Goal: Task Accomplishment & Management: Complete application form

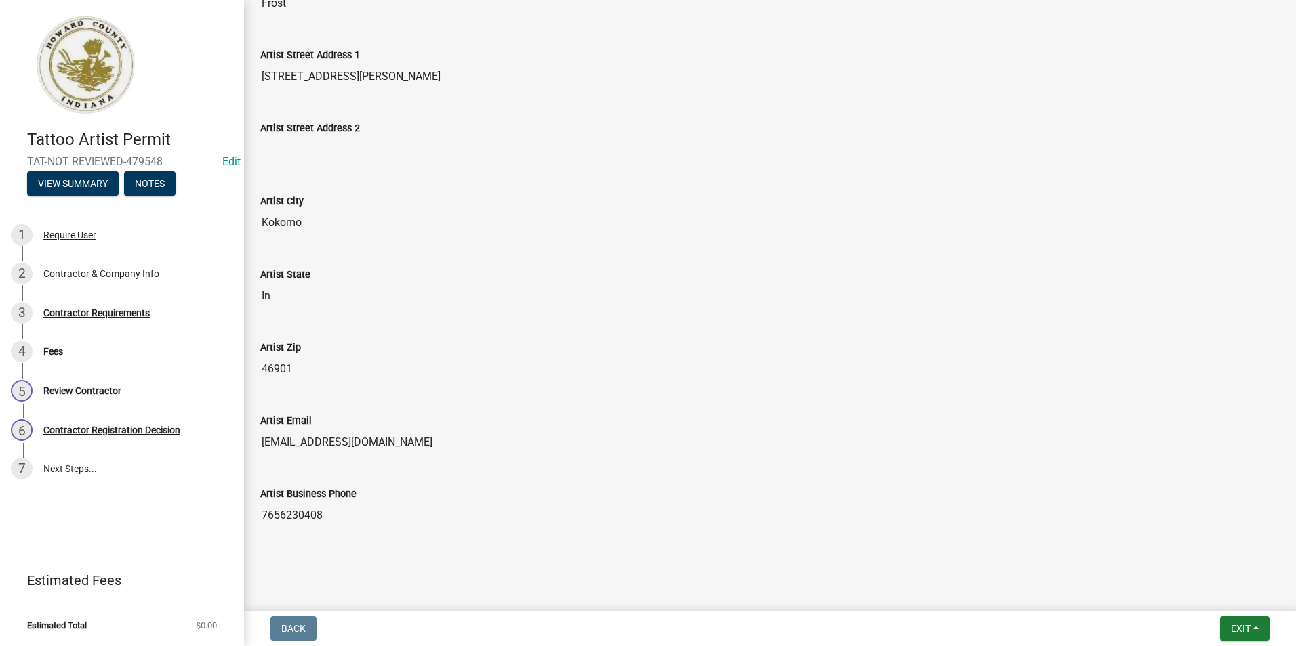
scroll to position [422, 0]
click at [83, 310] on div "Contractor Requirements" at bounding box center [96, 312] width 106 height 9
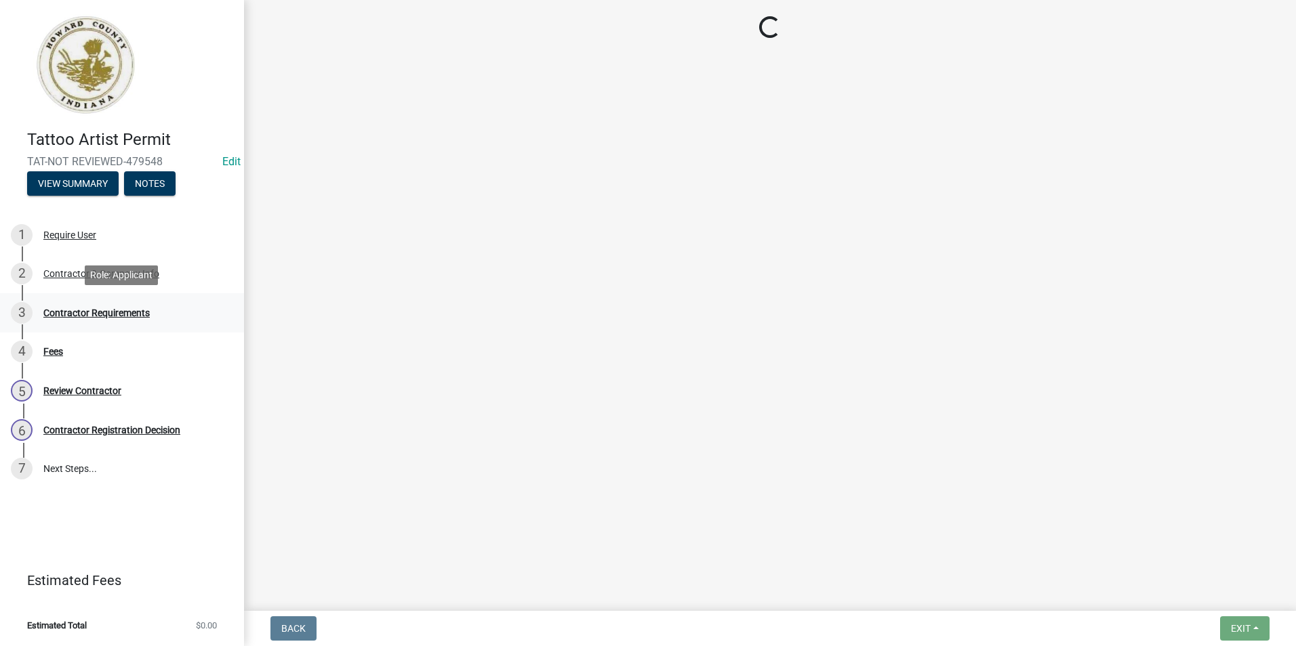
scroll to position [0, 0]
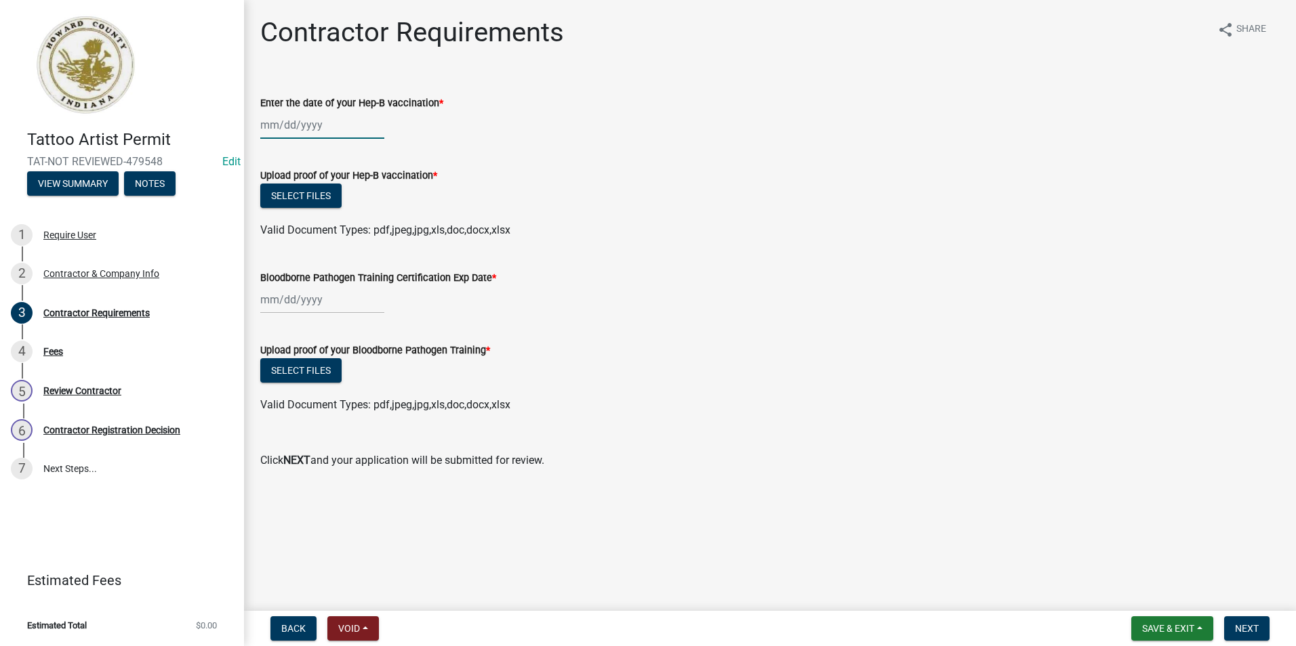
click at [367, 128] on div at bounding box center [322, 125] width 124 height 28
select select "9"
select select "2025"
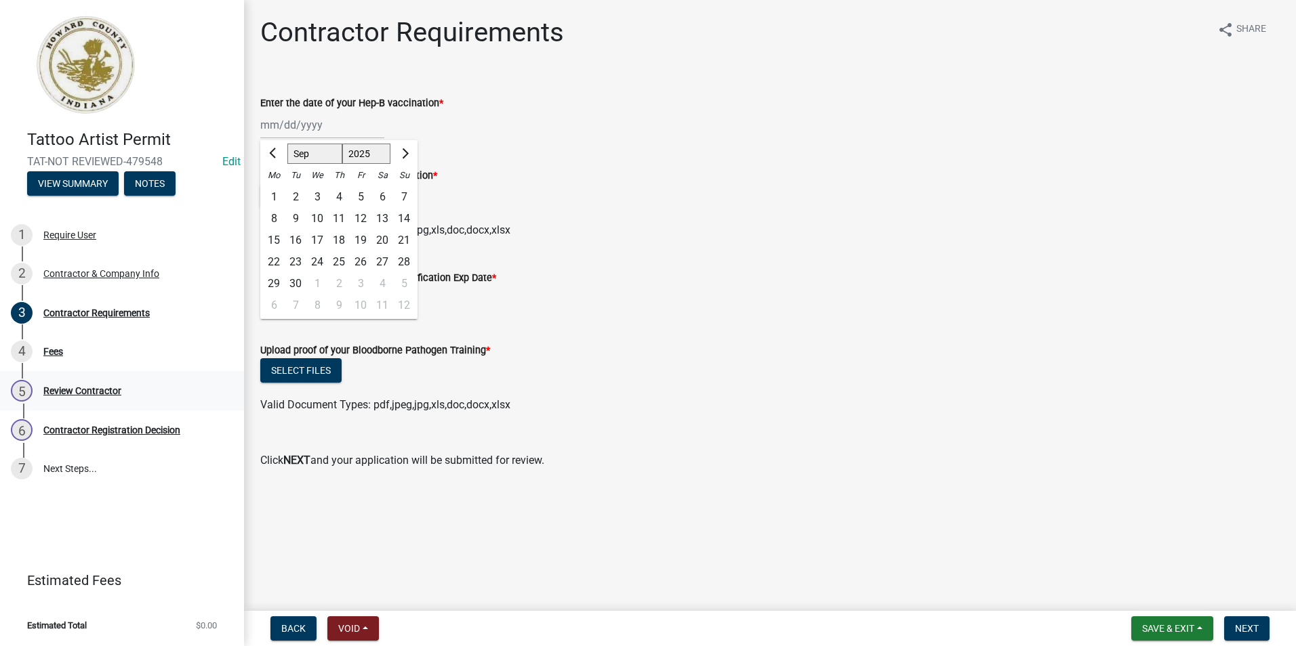
click at [117, 386] on div "Review Contractor" at bounding box center [82, 390] width 78 height 9
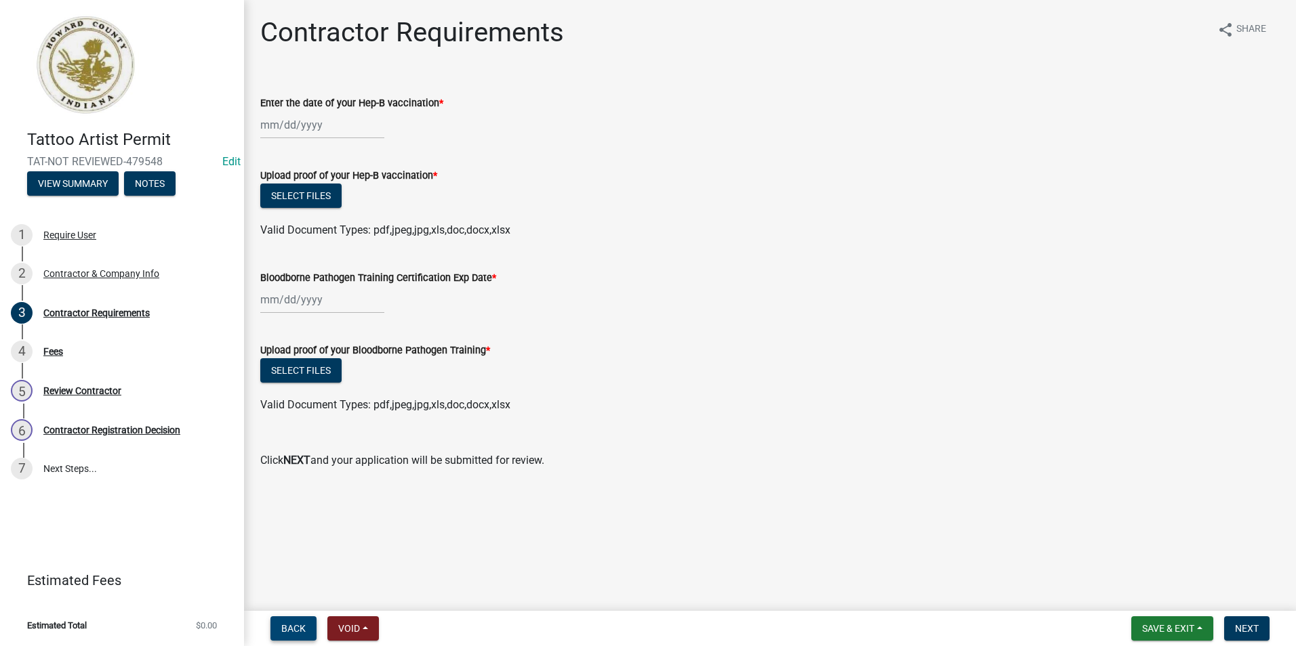
click at [281, 632] on button "Back" at bounding box center [293, 629] width 46 height 24
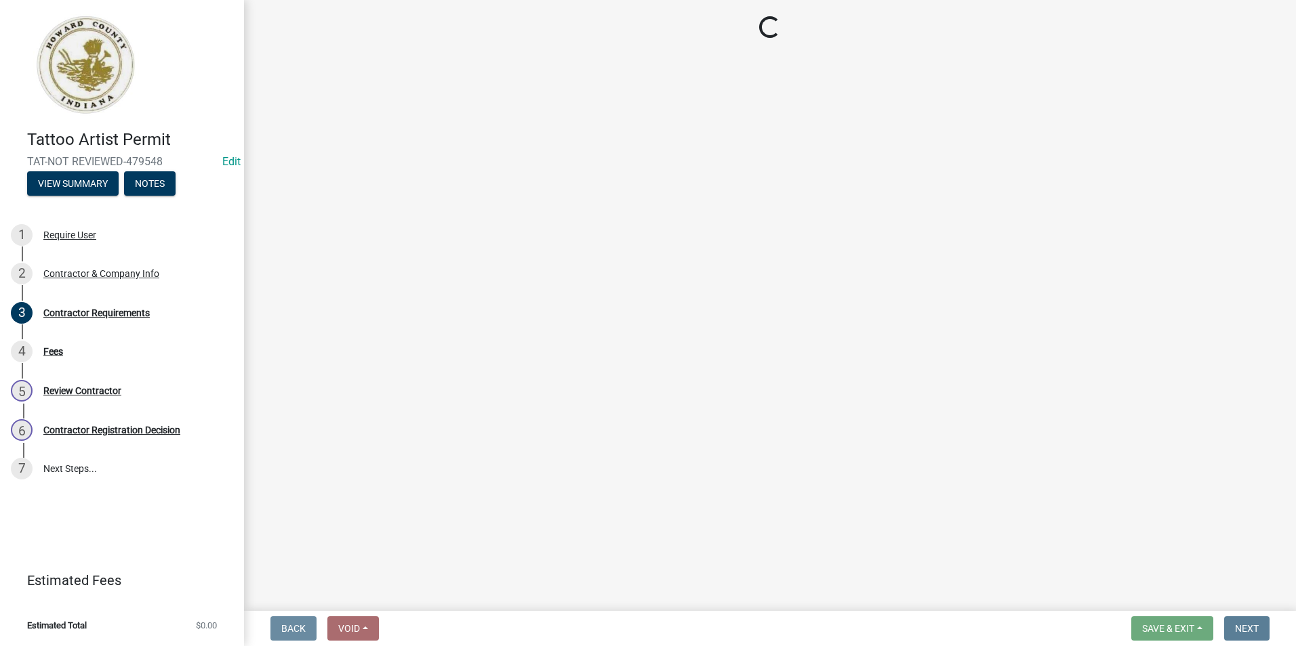
select select "In"
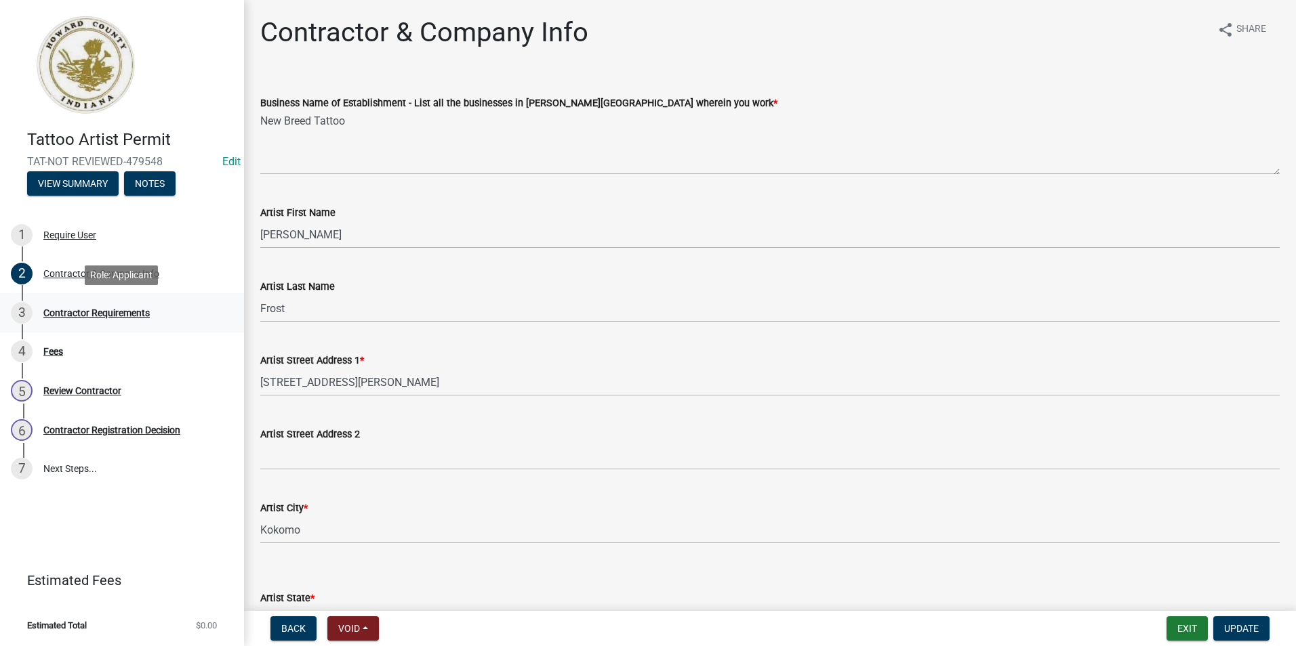
click at [68, 312] on div "Contractor Requirements" at bounding box center [96, 312] width 106 height 9
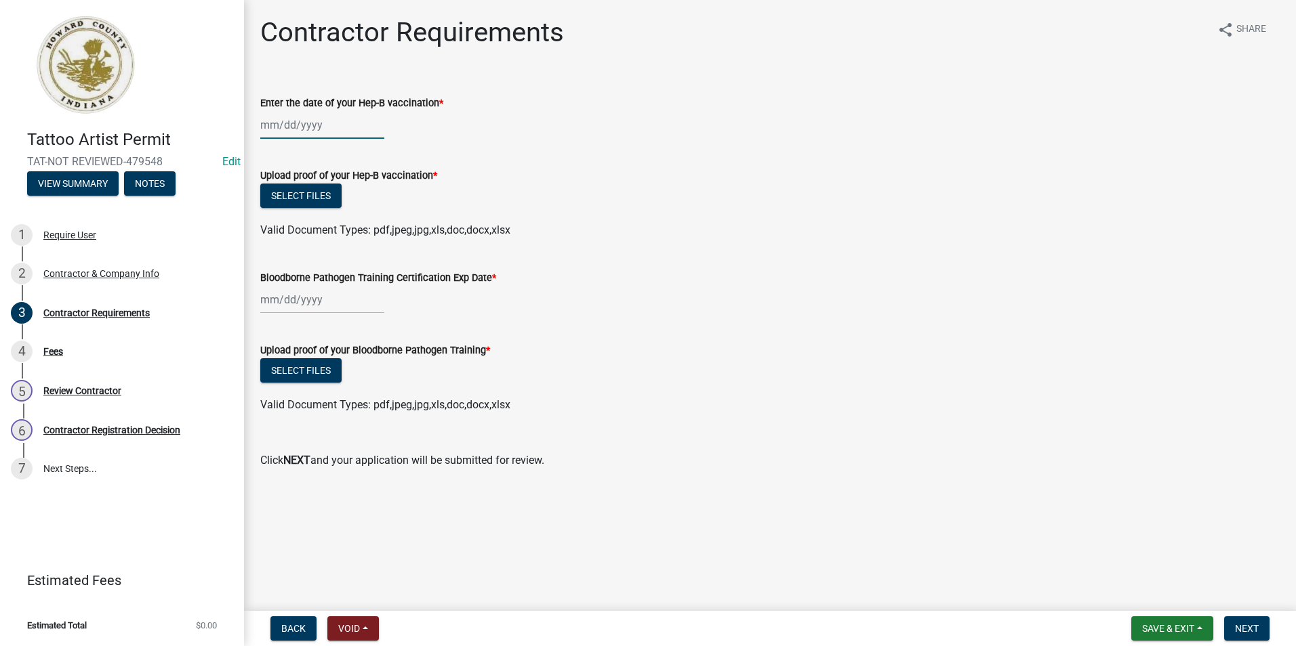
click at [360, 128] on div at bounding box center [322, 125] width 124 height 28
select select "9"
select select "2025"
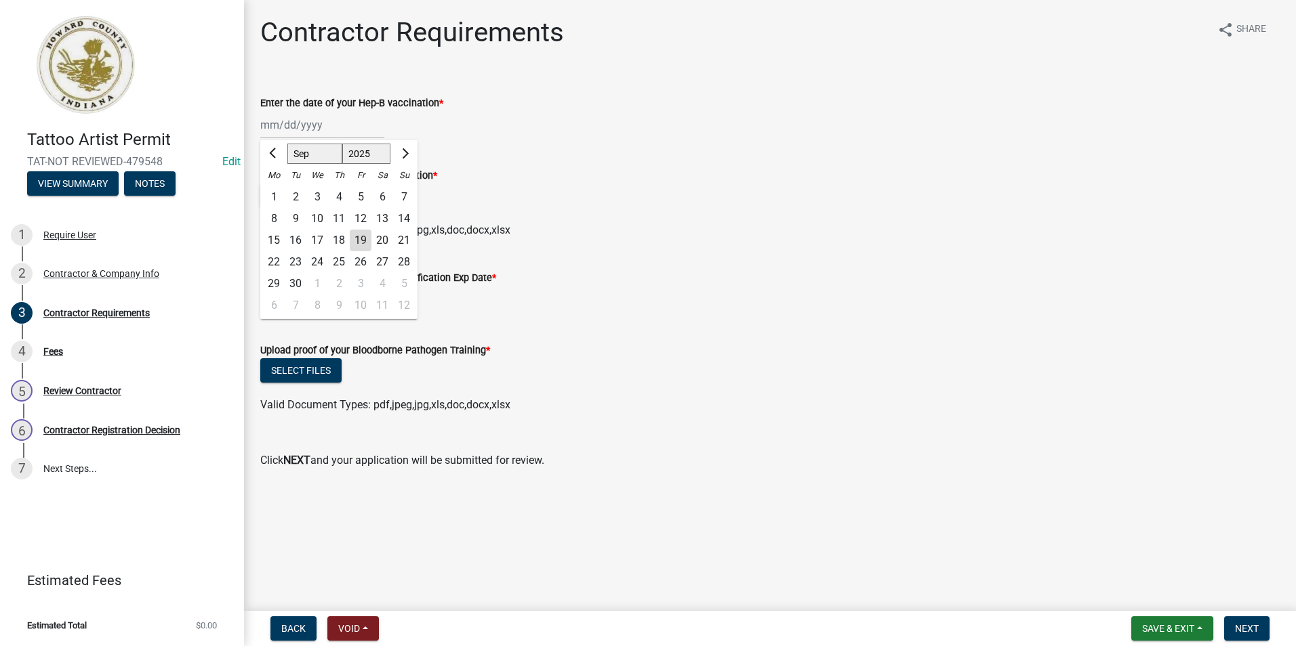
click at [297, 142] on div "[PERSON_NAME] Feb Mar Apr [PERSON_NAME][DATE] Oct Nov [DATE] 1526 1527 1528 152…" at bounding box center [338, 152] width 157 height 24
click at [294, 127] on input "Enter the date of your Hep-B vaccination *" at bounding box center [322, 125] width 124 height 28
type input "[DATE]"
click at [655, 226] on div "Valid Document Types: pdf,jpeg,jpg,xls,doc,docx,xlsx" at bounding box center [769, 230] width 1039 height 16
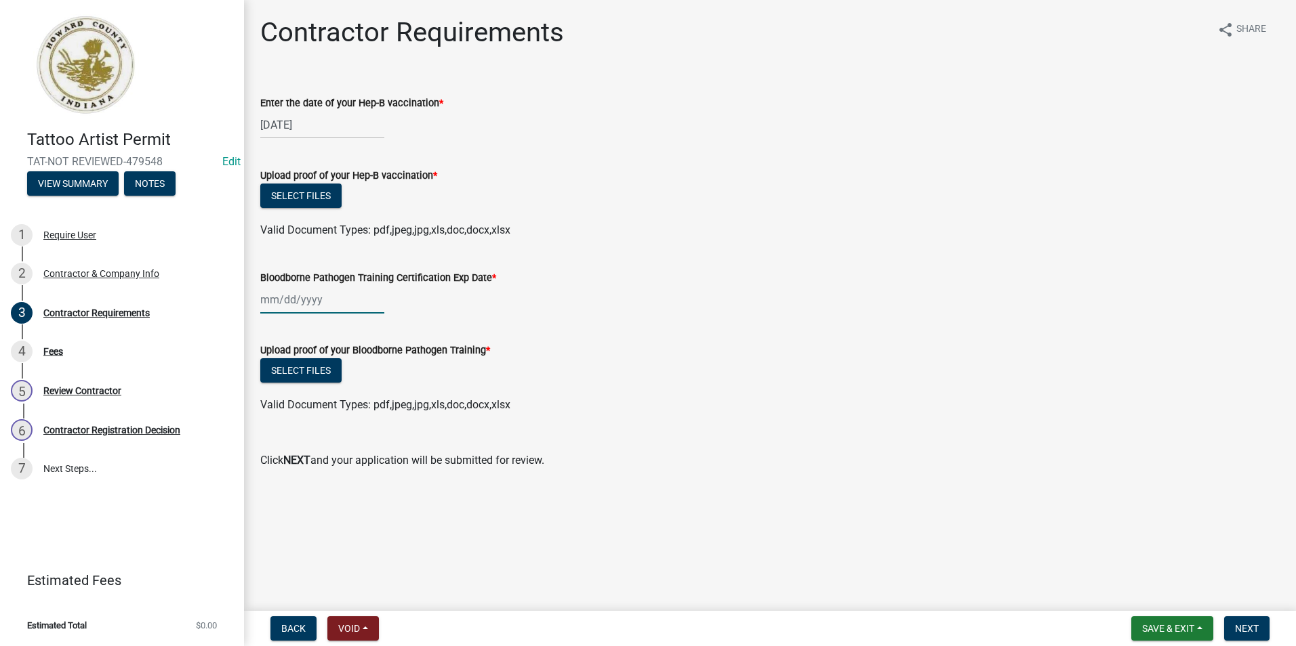
click at [334, 293] on div at bounding box center [322, 300] width 124 height 28
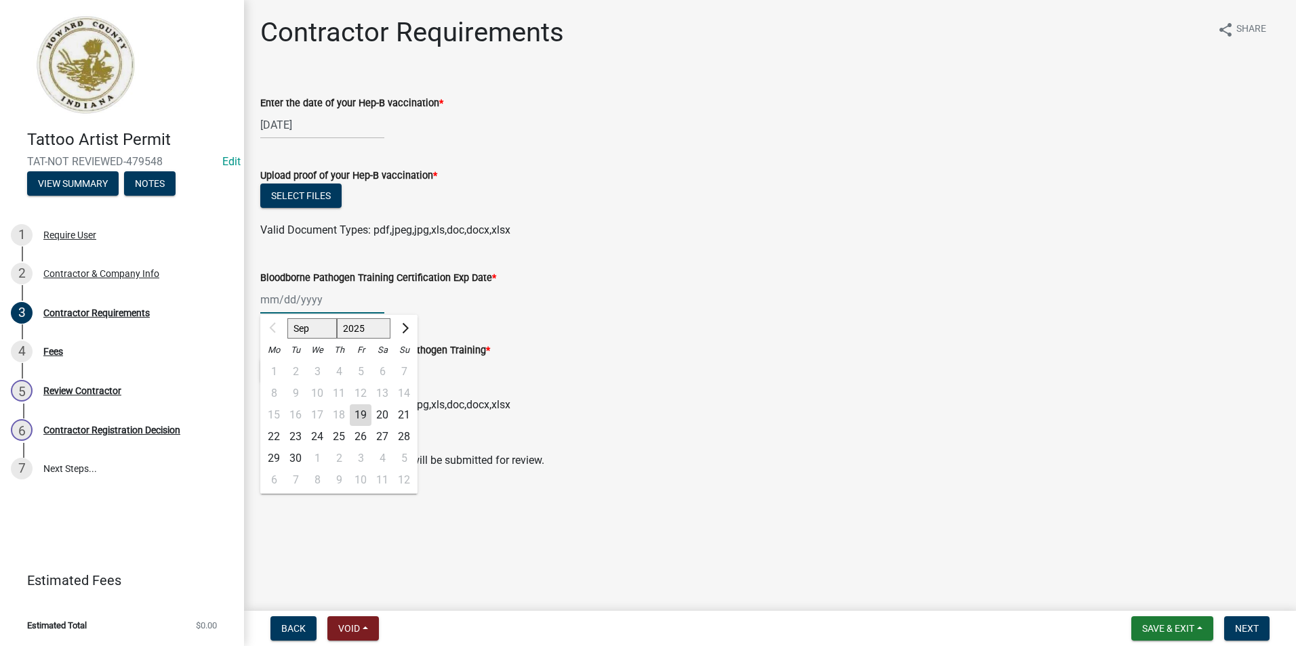
click at [291, 308] on input "Bloodborne Pathogen Training Certification Exp Date *" at bounding box center [322, 300] width 124 height 28
type input "[DATE]"
click at [752, 360] on div "Select files" at bounding box center [769, 372] width 1019 height 28
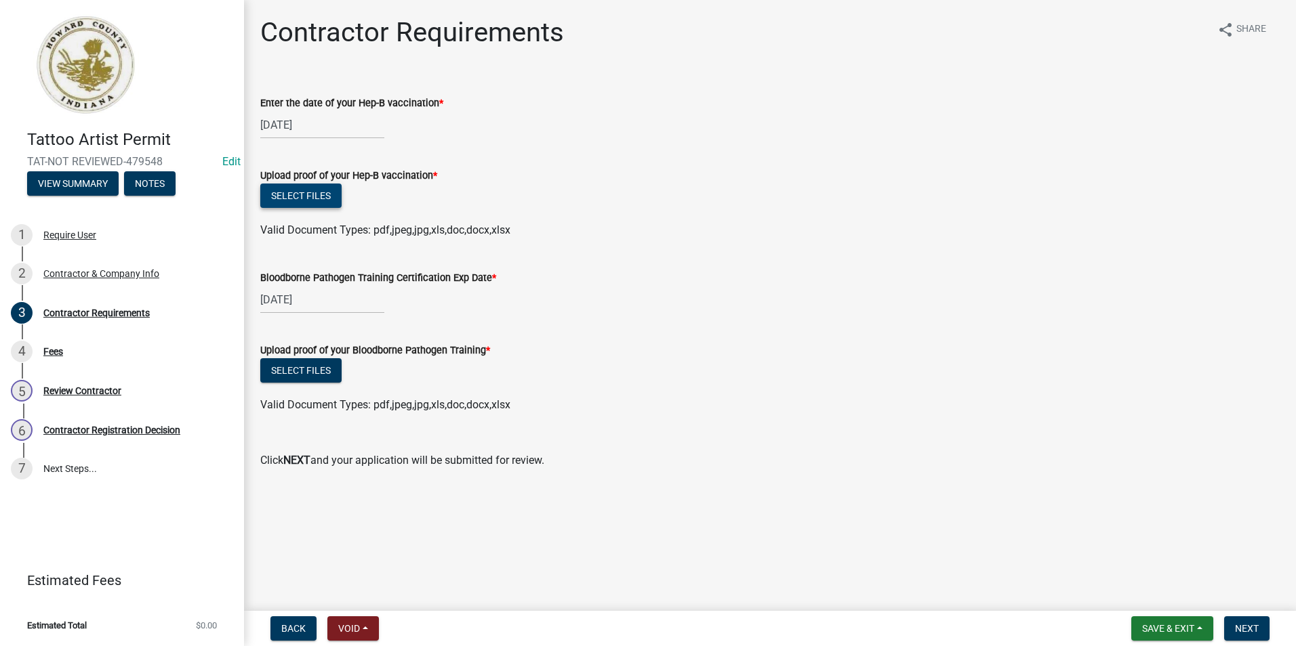
click at [321, 201] on button "Select files" at bounding box center [300, 196] width 81 height 24
click at [318, 366] on button "Select files" at bounding box center [300, 370] width 81 height 24
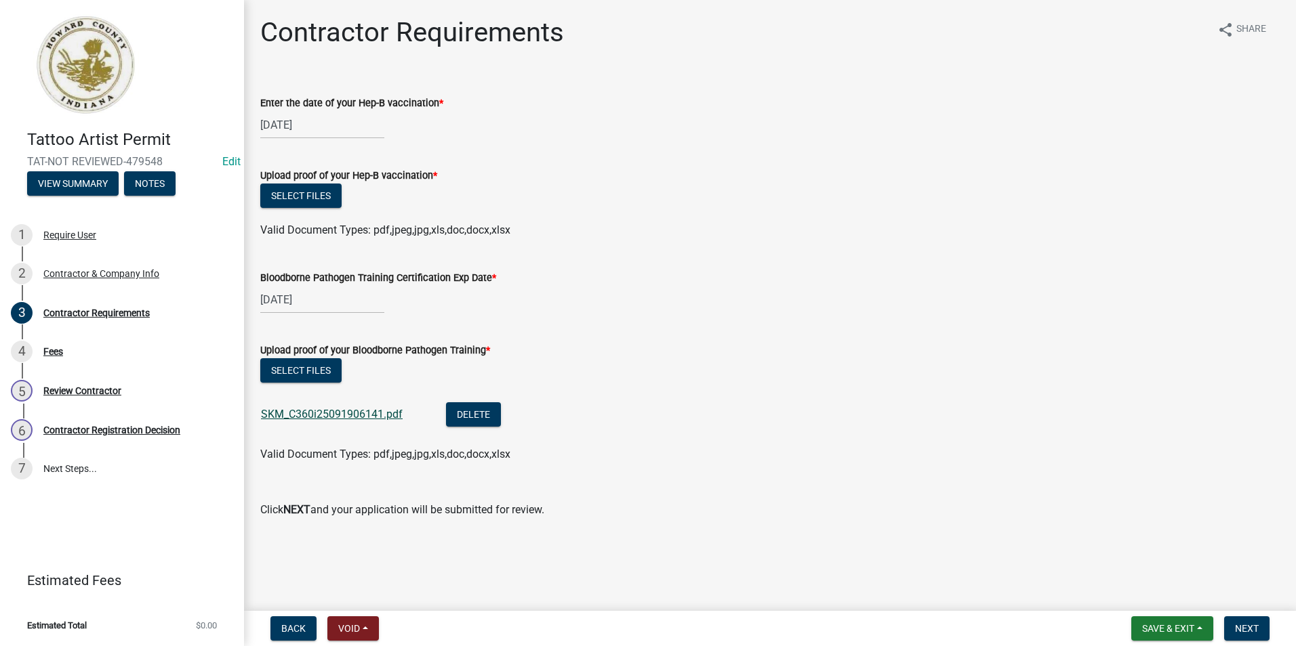
click at [361, 415] on link "SKM_C360i25091906141.pdf" at bounding box center [332, 414] width 142 height 13
click at [314, 195] on button "Select files" at bounding box center [300, 196] width 81 height 24
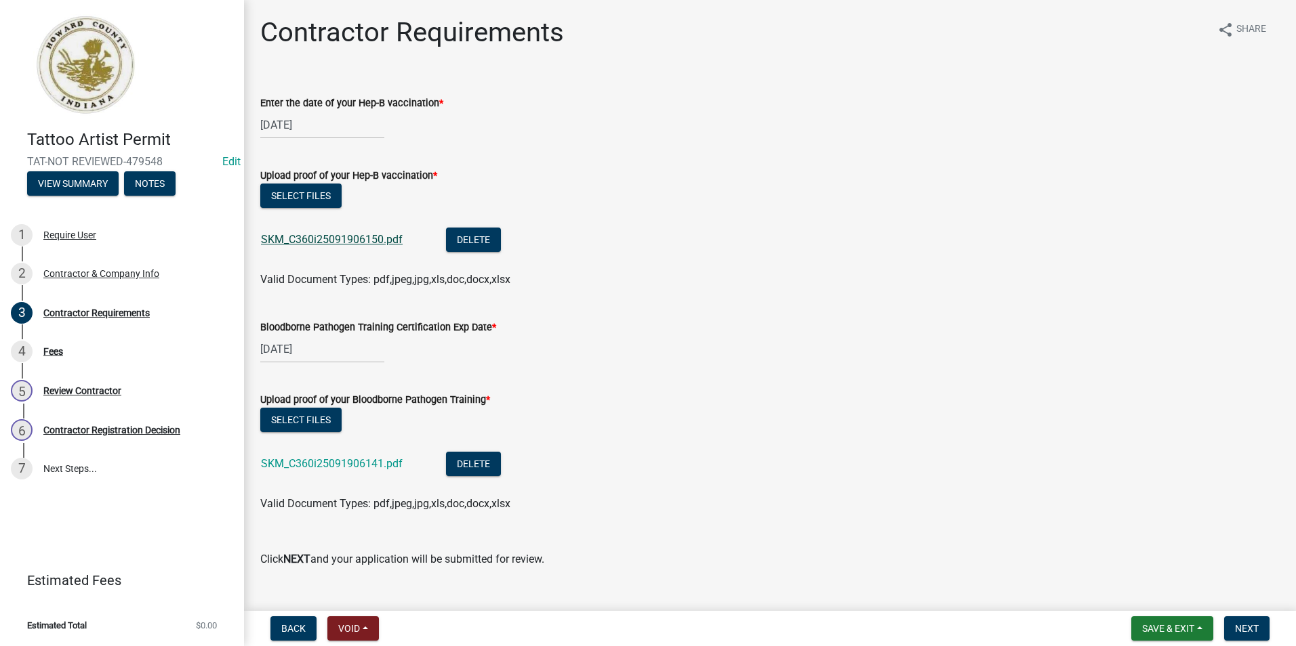
click at [348, 240] on link "SKM_C360i25091906150.pdf" at bounding box center [332, 239] width 142 height 13
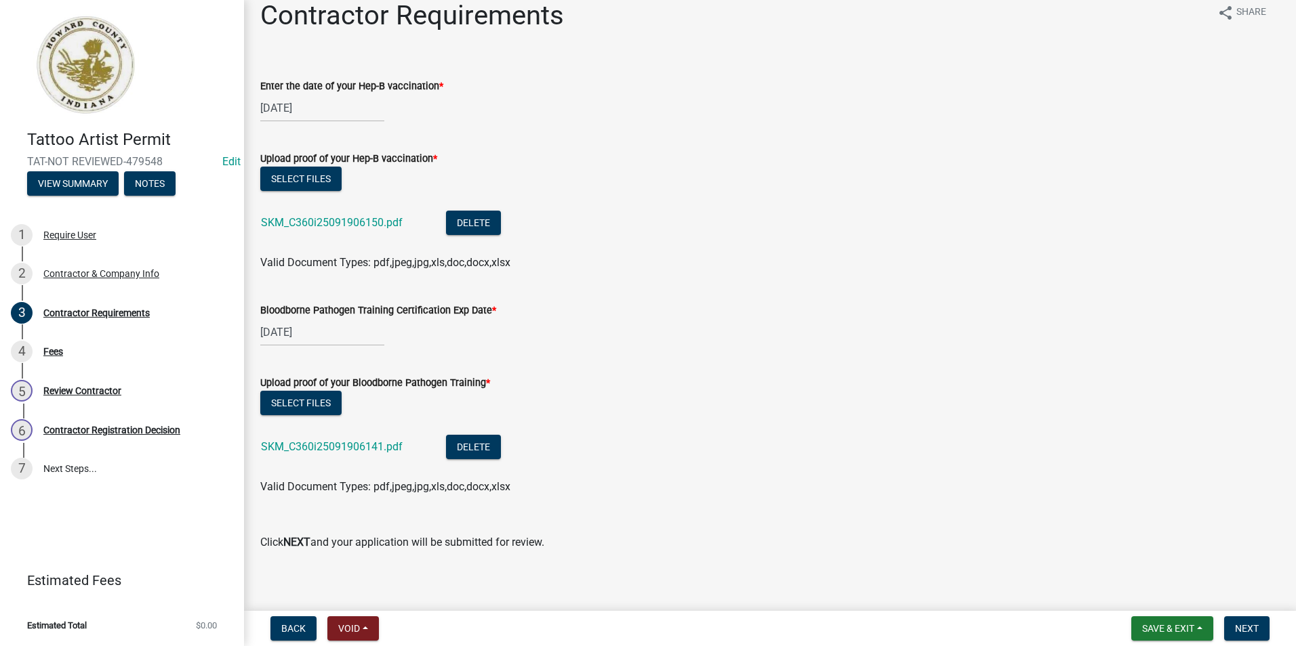
scroll to position [26, 0]
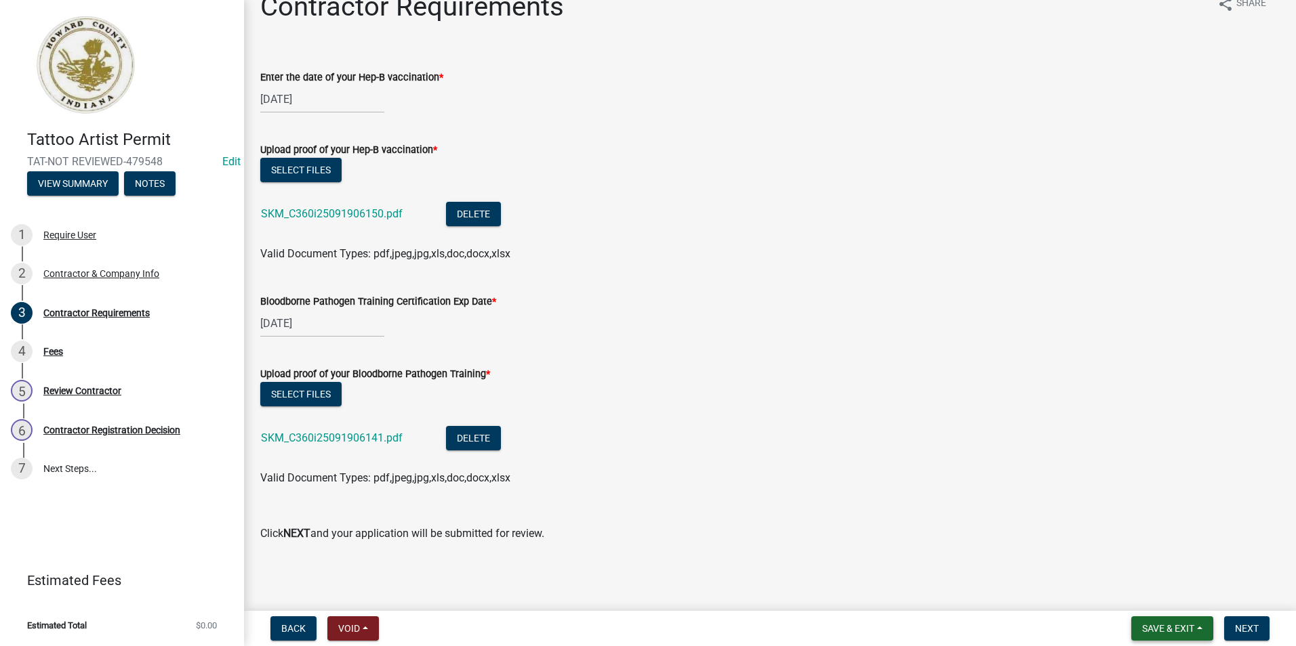
click at [1165, 624] on span "Save & Exit" at bounding box center [1168, 628] width 52 height 11
click at [1193, 406] on div "Select files" at bounding box center [769, 396] width 1019 height 28
click at [1253, 625] on span "Next" at bounding box center [1247, 628] width 24 height 11
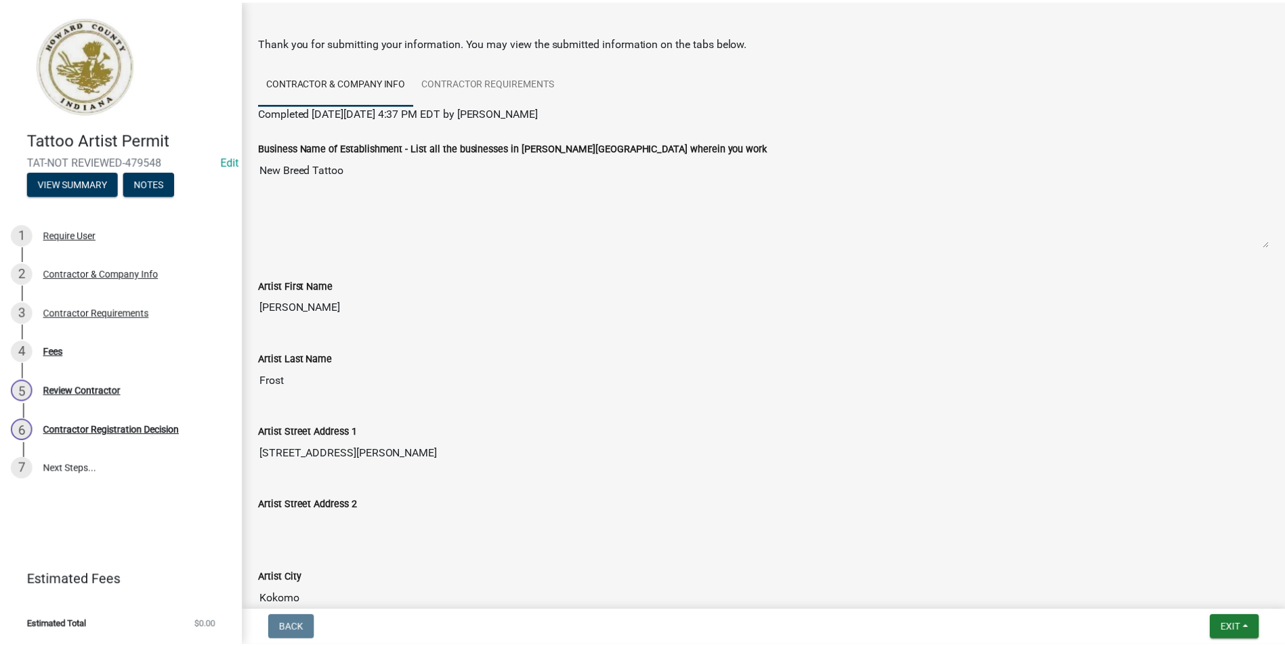
scroll to position [0, 0]
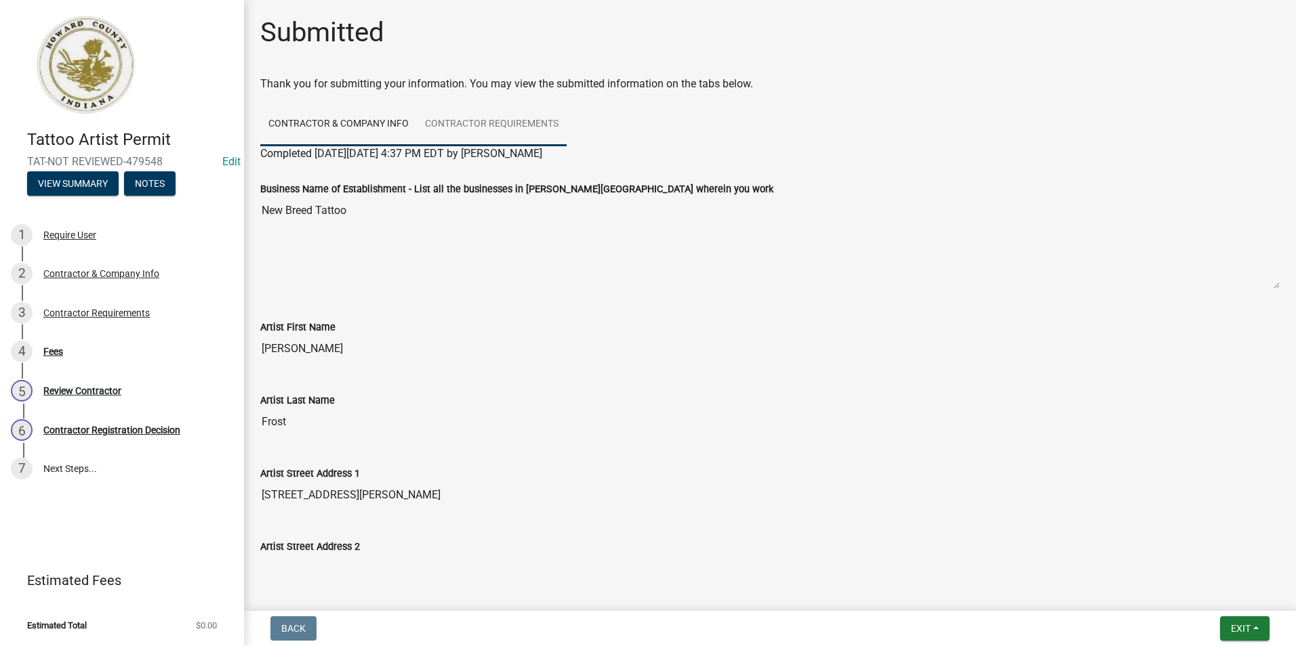
click at [484, 122] on link "Contractor Requirements" at bounding box center [492, 124] width 150 height 43
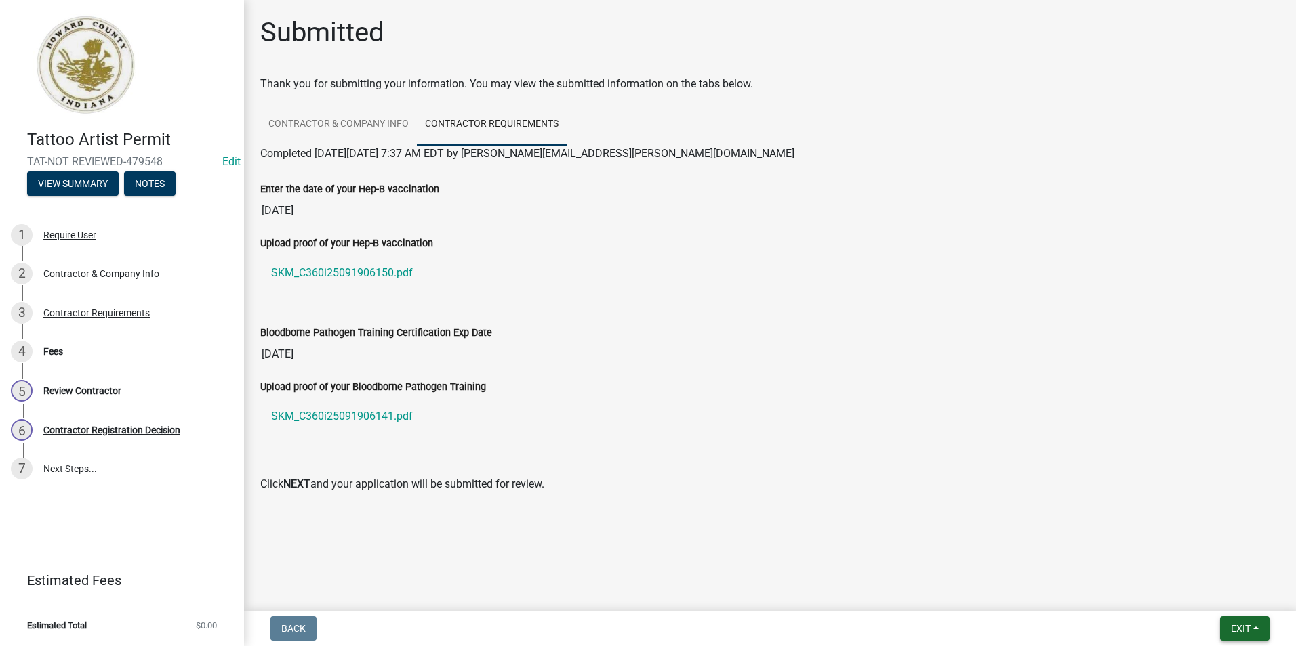
click at [1246, 621] on button "Exit" at bounding box center [1244, 629] width 49 height 24
click at [396, 115] on link "Contractor & Company Info" at bounding box center [338, 124] width 157 height 43
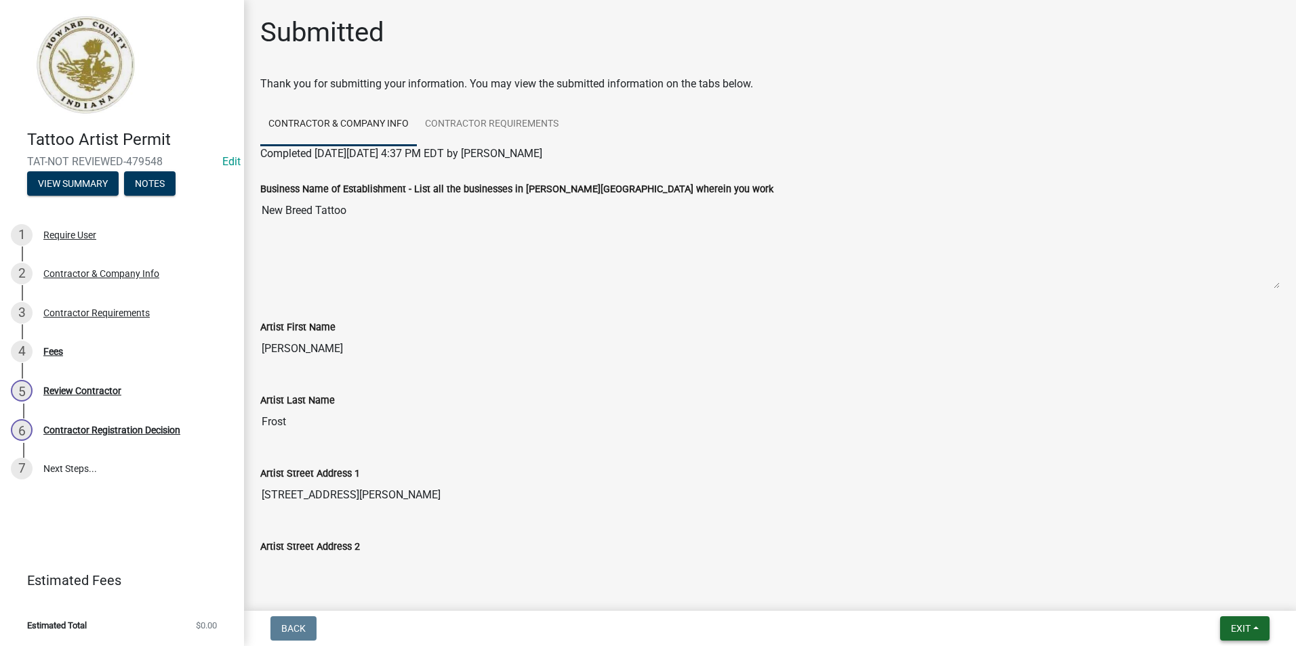
click at [1252, 629] on button "Exit" at bounding box center [1244, 629] width 49 height 24
click at [1233, 587] on button "Save & Exit" at bounding box center [1215, 593] width 108 height 33
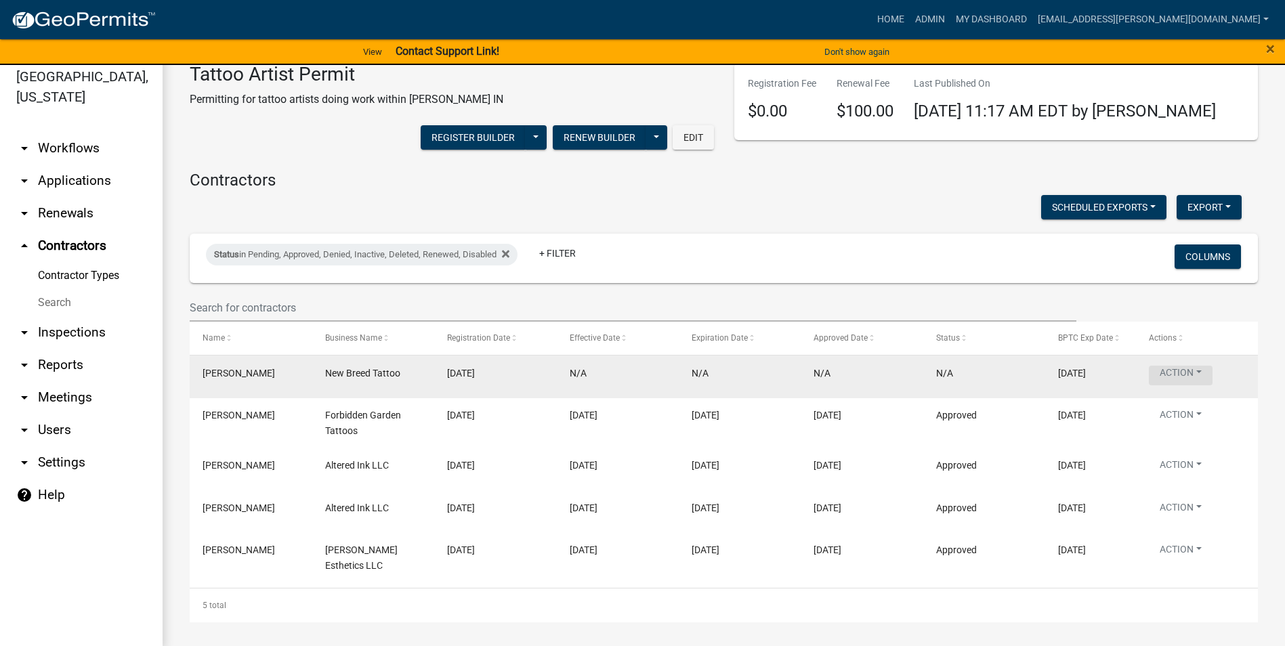
scroll to position [16, 0]
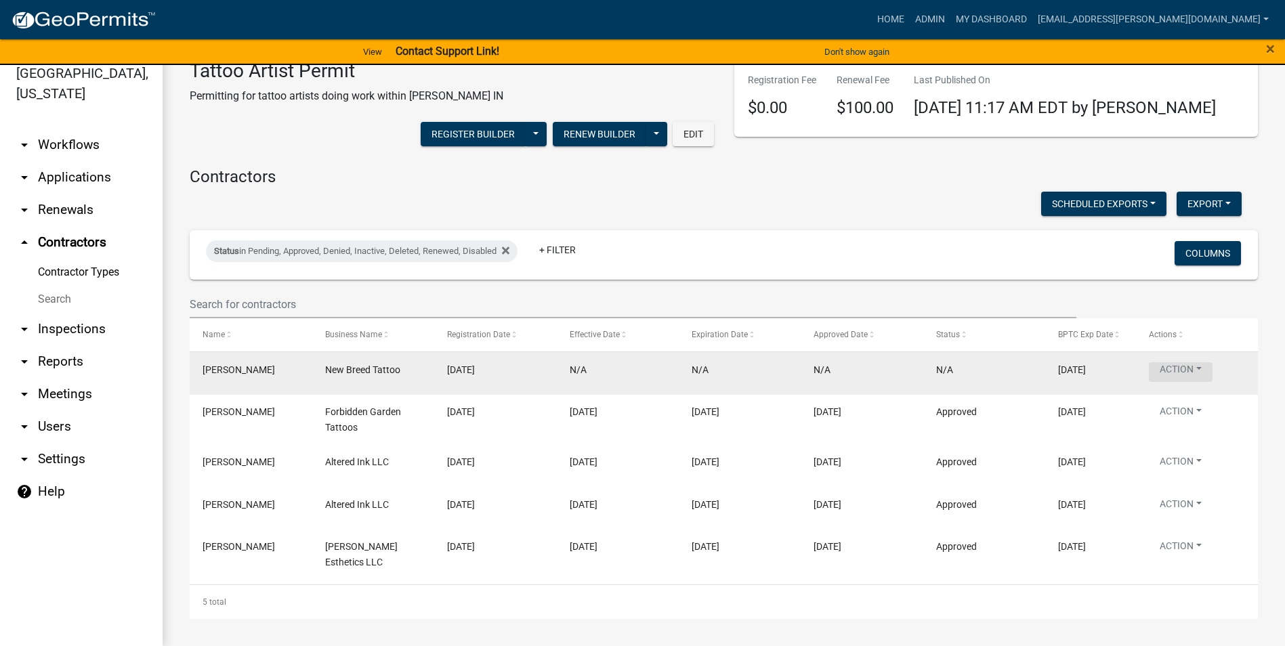
click at [1176, 373] on button "Action" at bounding box center [1181, 373] width 64 height 20
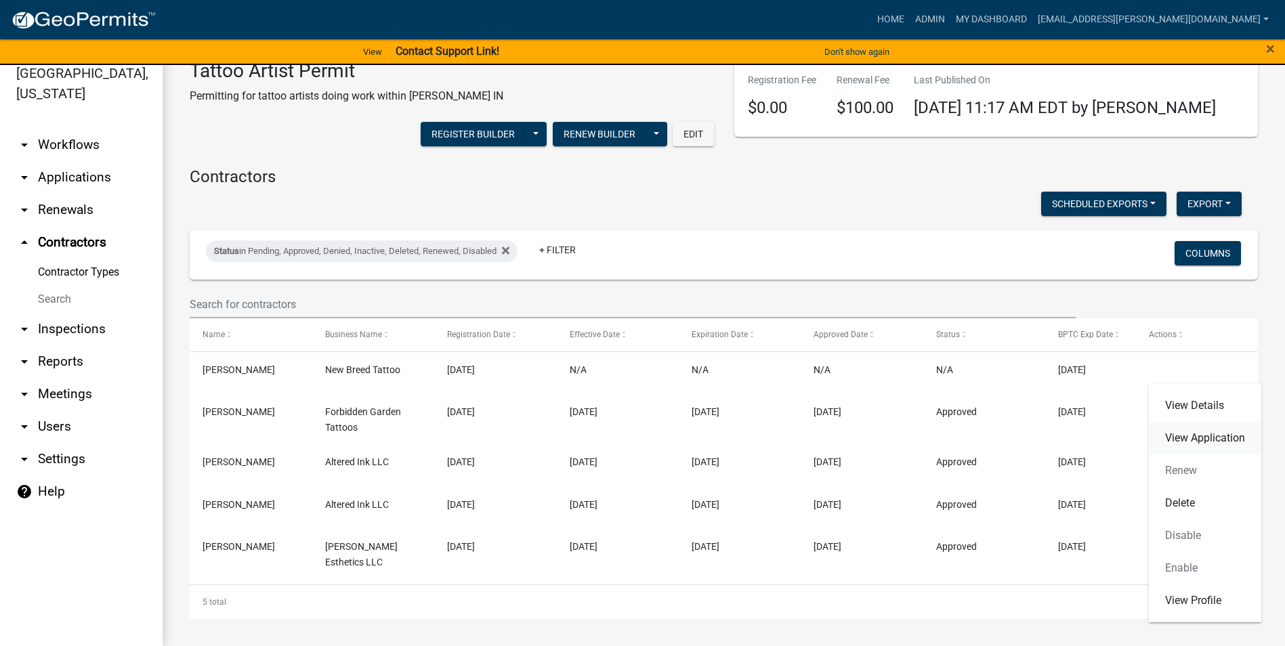
click at [1214, 435] on link "View Application" at bounding box center [1205, 438] width 112 height 33
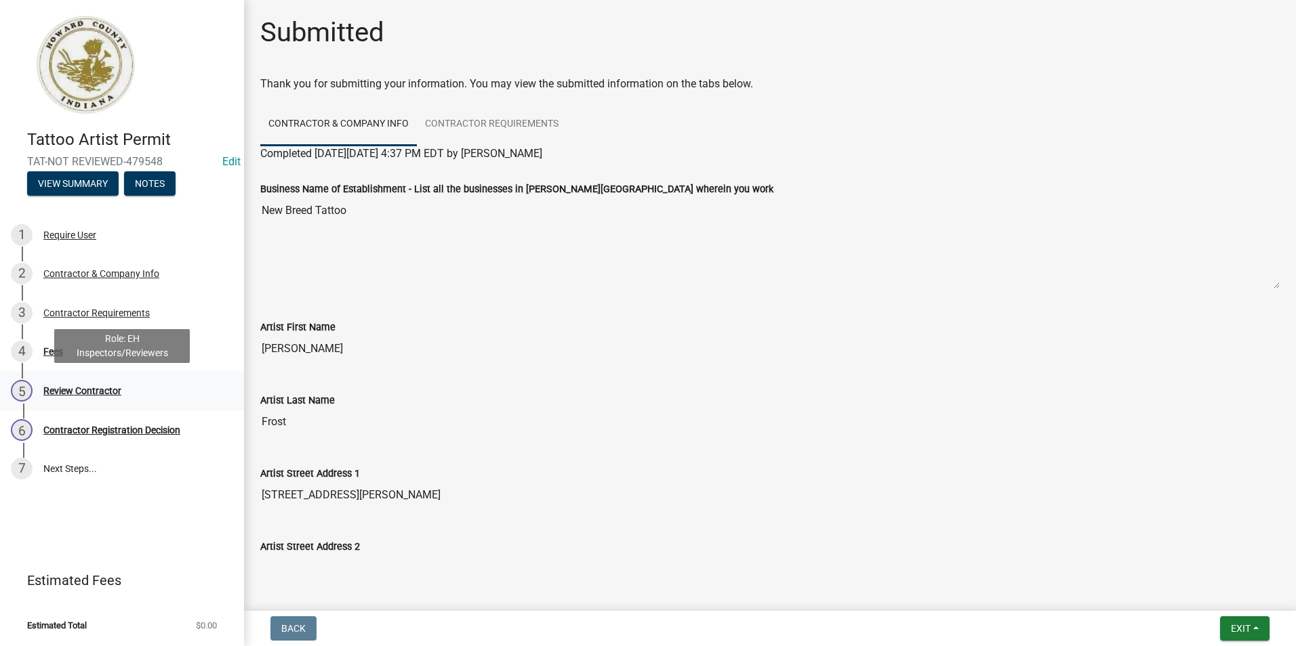
click at [111, 382] on div "5 Review Contractor" at bounding box center [116, 391] width 211 height 22
click at [104, 394] on div "Review Contractor" at bounding box center [82, 390] width 78 height 9
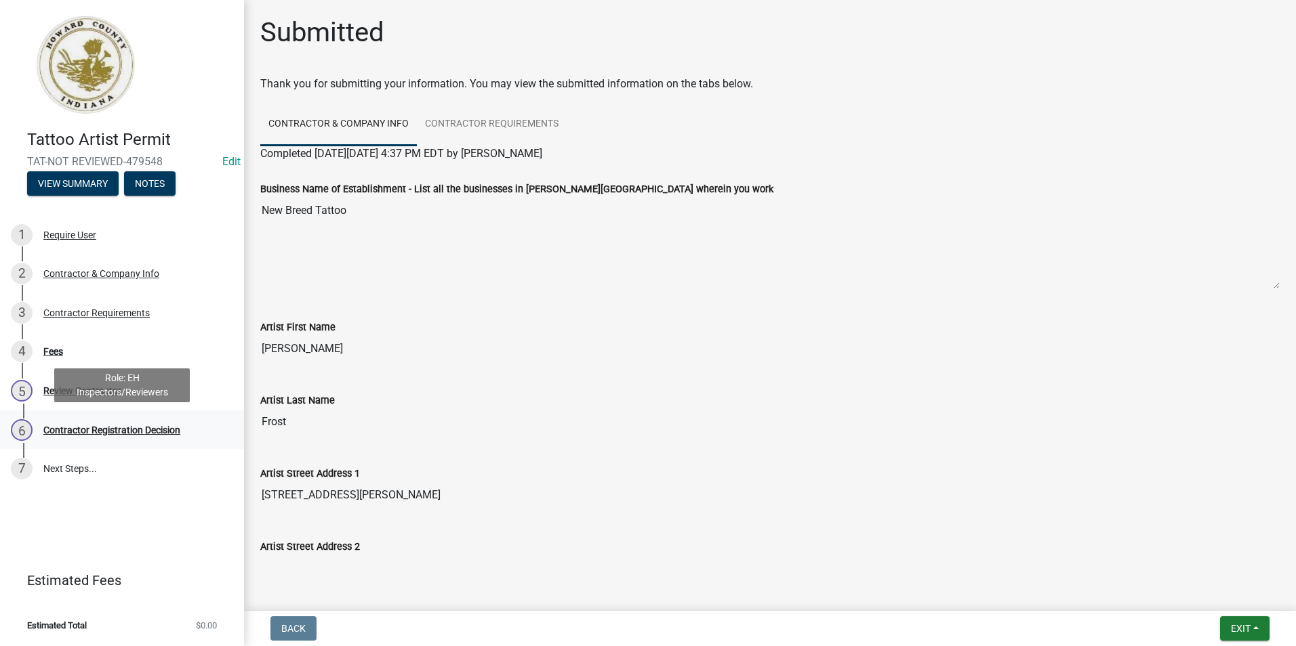
click at [88, 435] on div "Contractor Registration Decision" at bounding box center [111, 430] width 137 height 9
click at [50, 342] on div "4 Fees" at bounding box center [116, 352] width 211 height 22
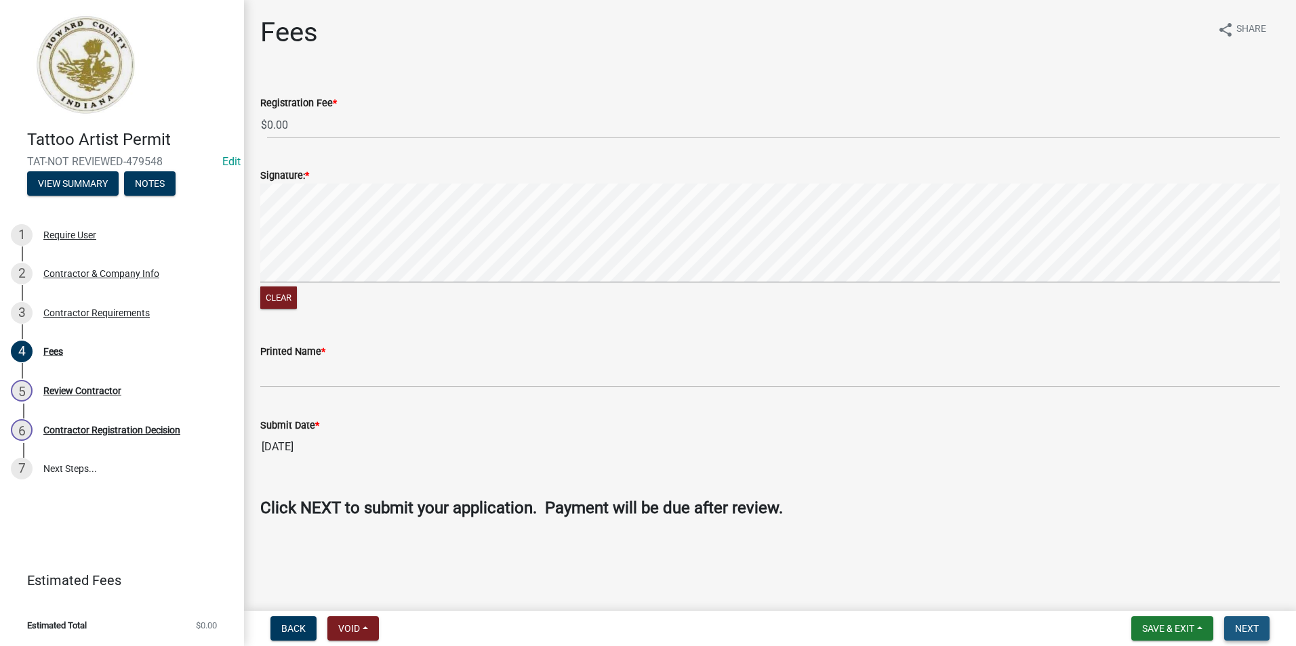
click at [1243, 622] on button "Next" at bounding box center [1246, 629] width 45 height 24
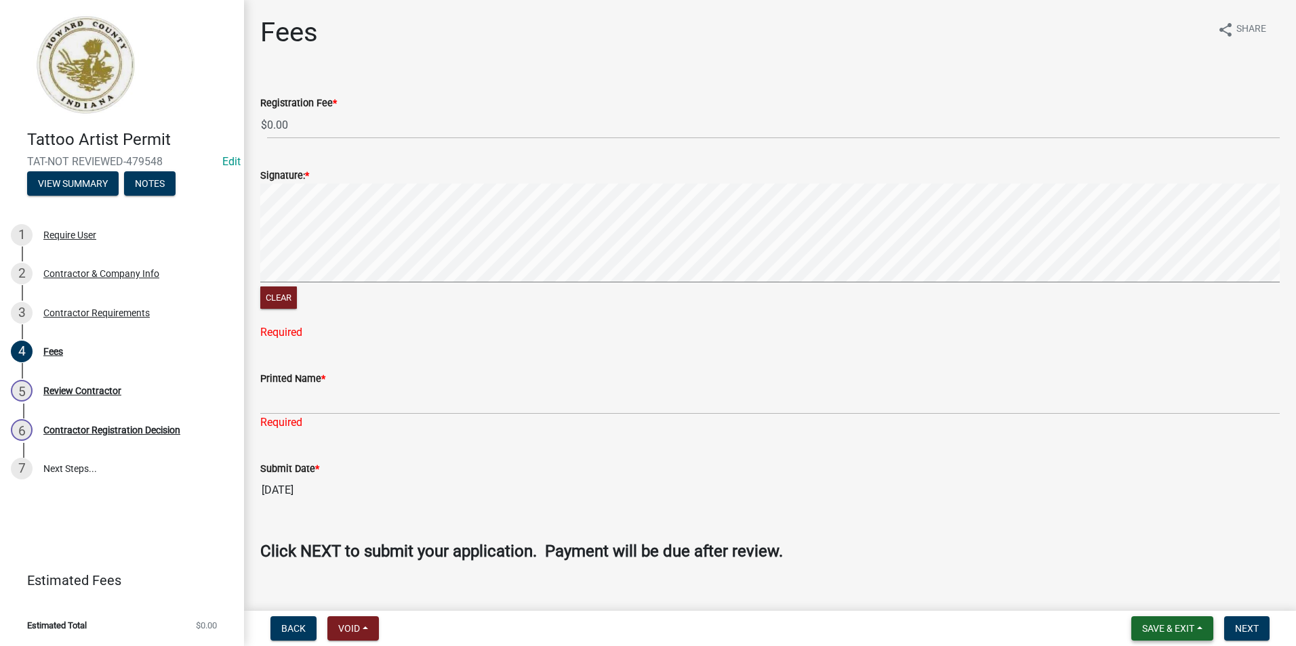
click at [1168, 624] on span "Save & Exit" at bounding box center [1168, 628] width 52 height 11
click at [1166, 599] on button "Save & Exit" at bounding box center [1158, 593] width 108 height 33
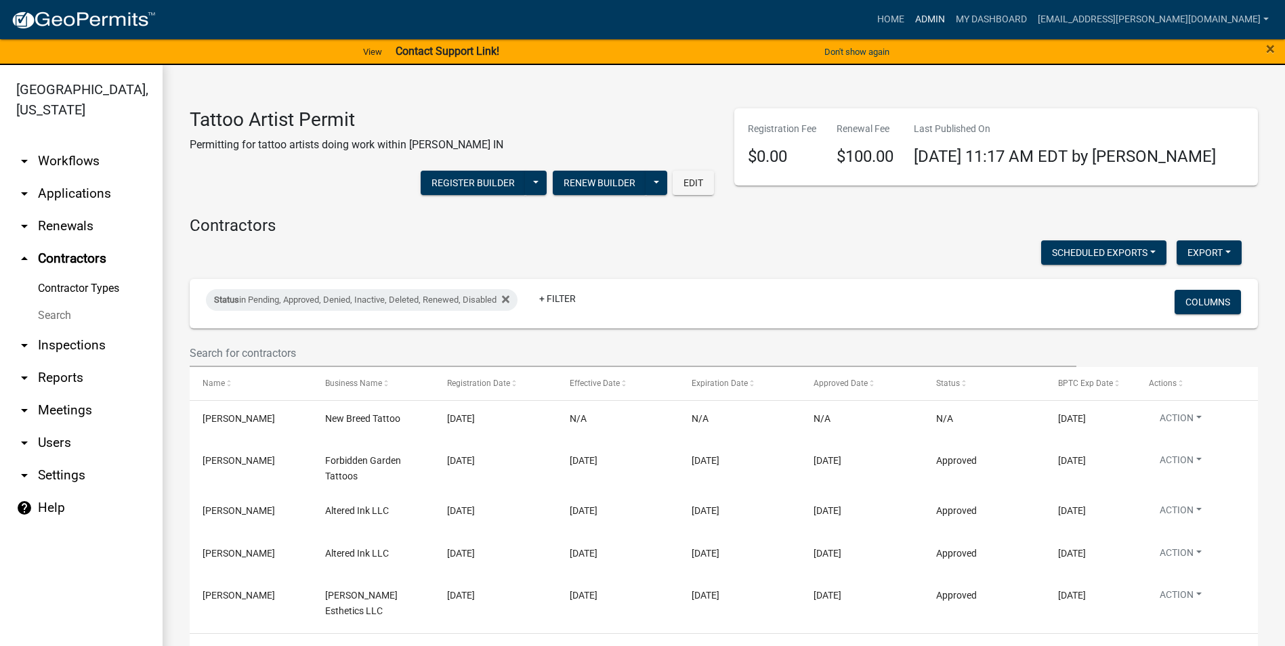
click at [951, 17] on link "Admin" at bounding box center [930, 20] width 41 height 26
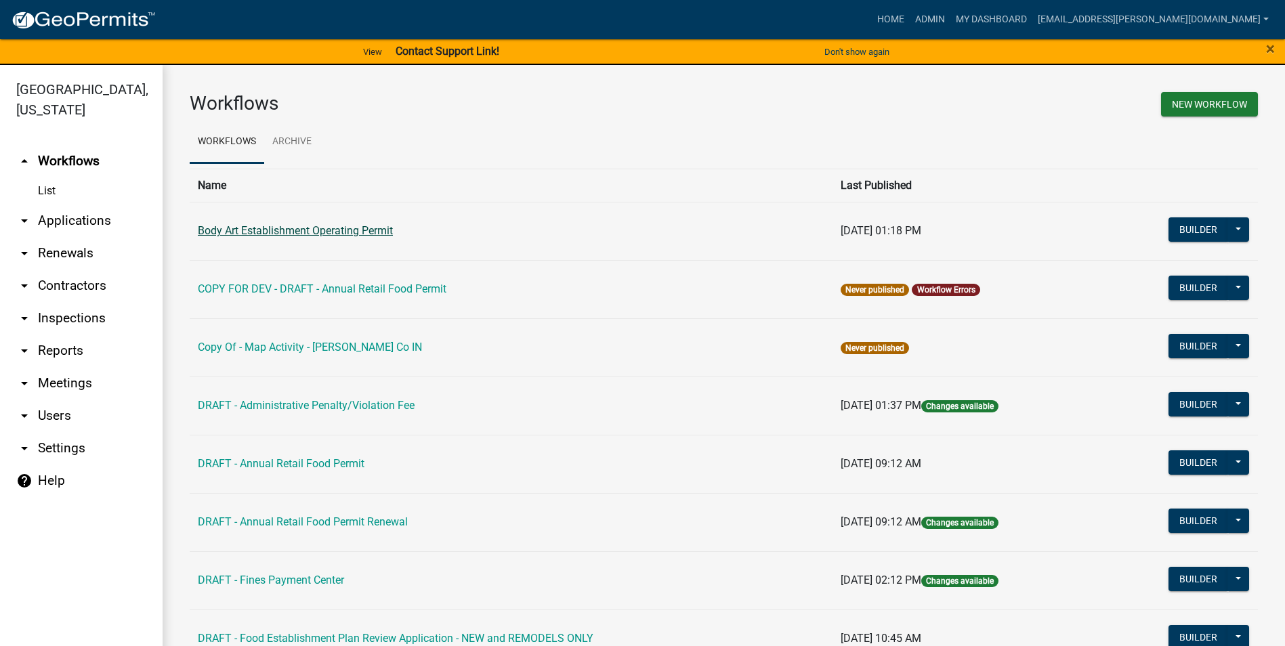
click at [335, 232] on link "Body Art Establishment Operating Permit" at bounding box center [295, 230] width 195 height 13
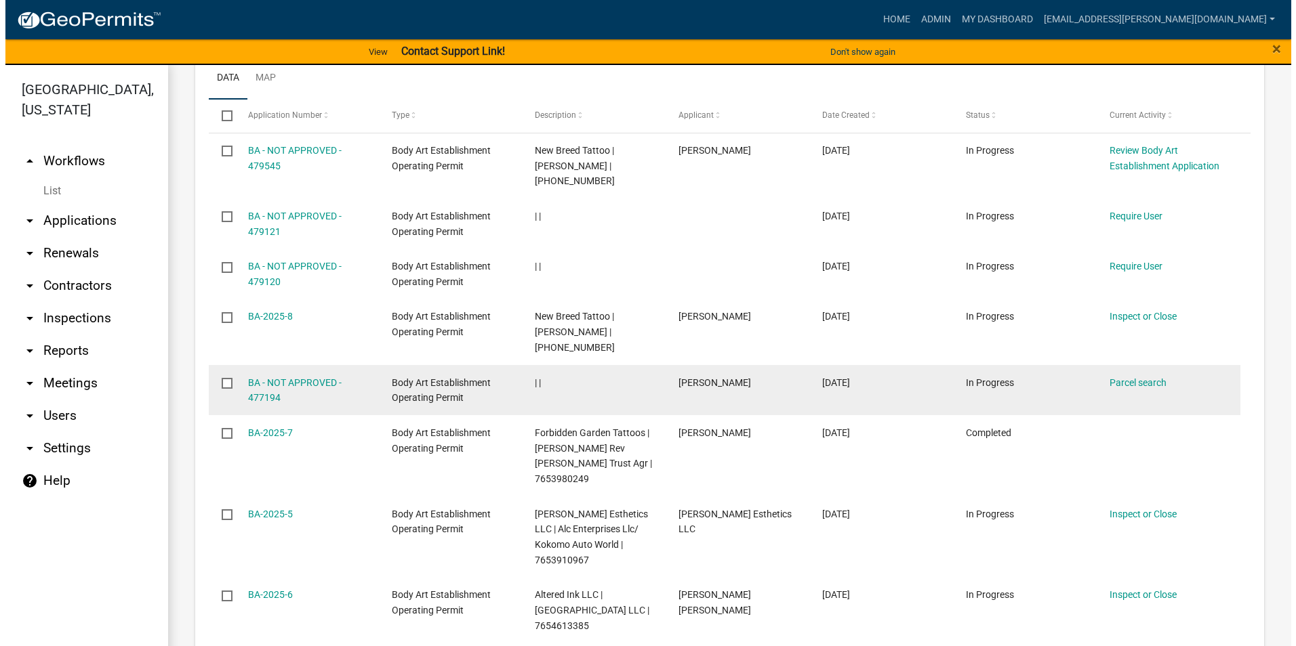
scroll to position [949, 0]
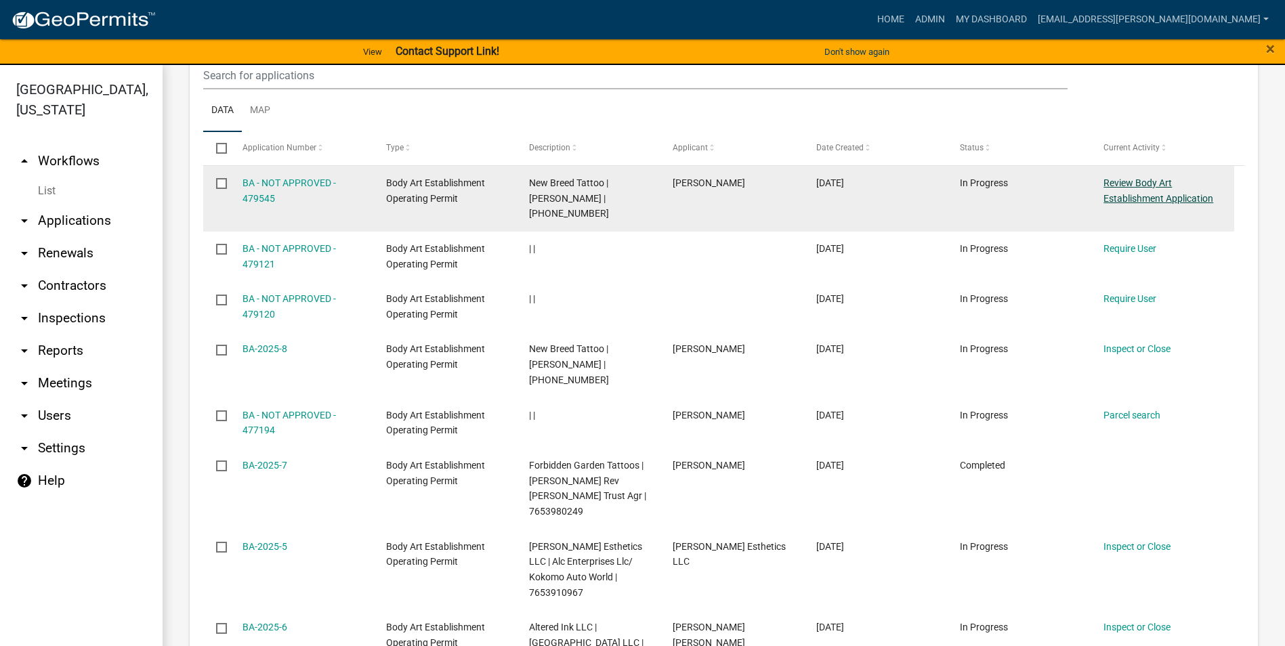
click at [1130, 178] on link "Review Body Art Establishment Application" at bounding box center [1159, 191] width 110 height 26
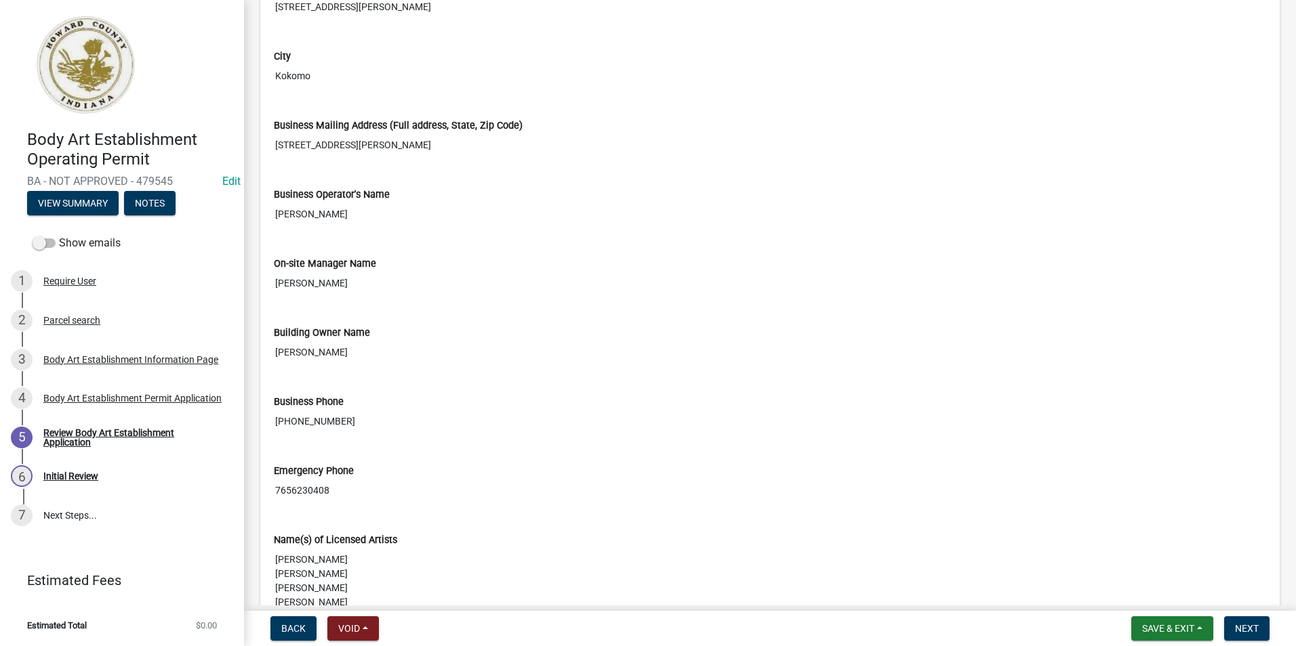
scroll to position [1220, 0]
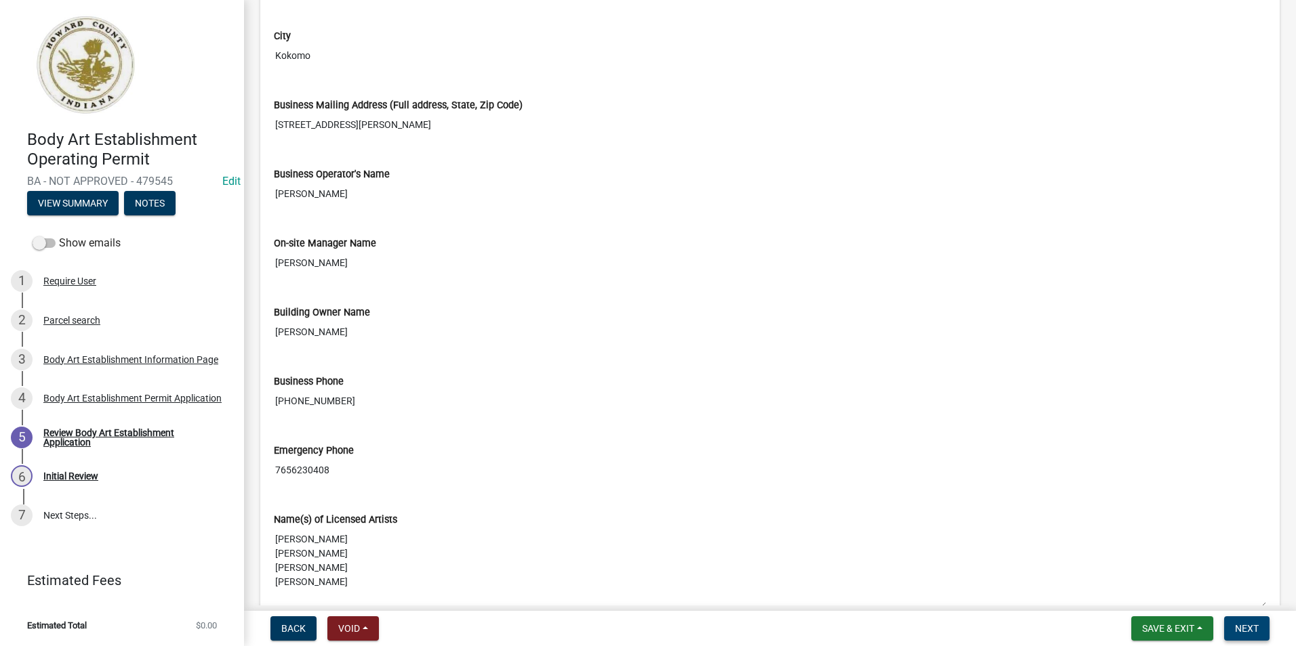
click at [1244, 631] on span "Next" at bounding box center [1247, 628] width 24 height 11
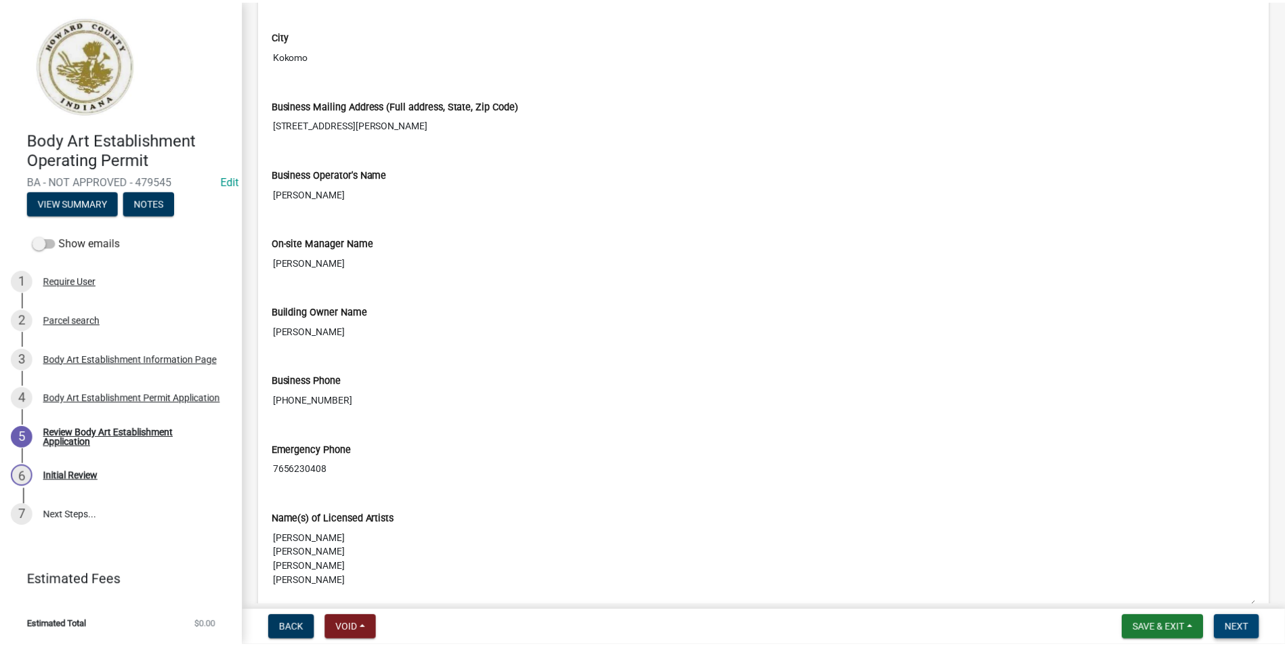
scroll to position [0, 0]
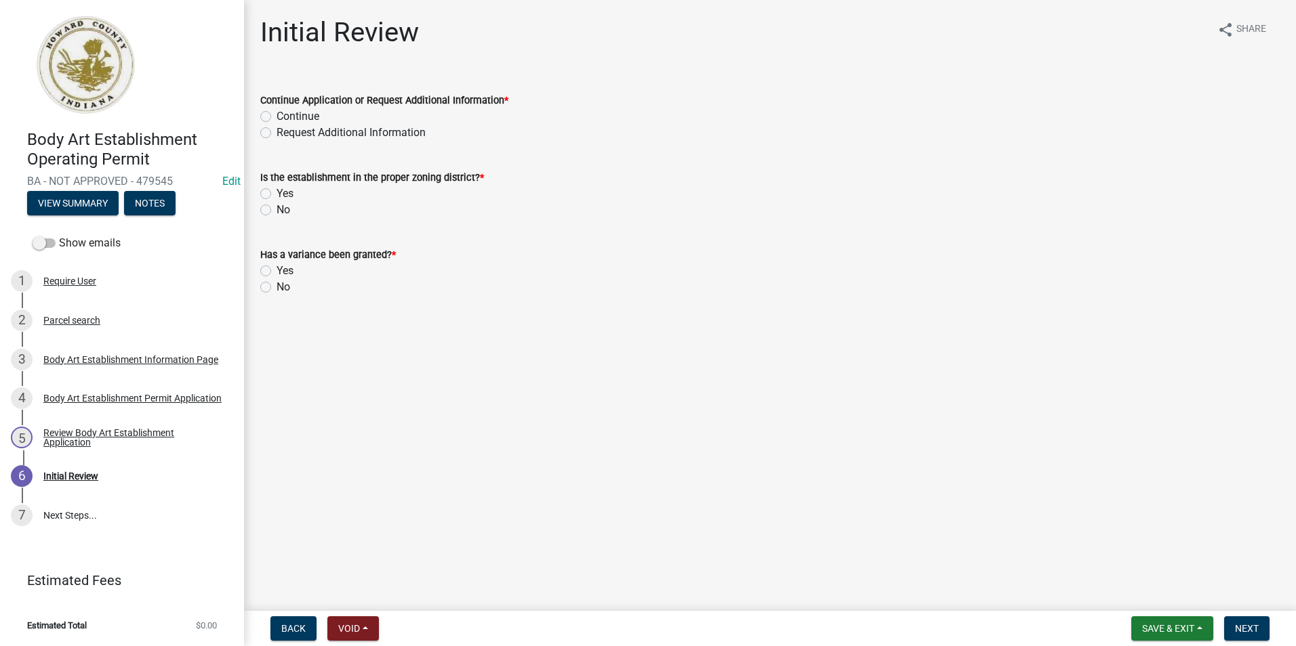
click at [276, 117] on label "Continue" at bounding box center [297, 116] width 43 height 16
click at [276, 117] on input "Continue" at bounding box center [280, 112] width 9 height 9
radio input "true"
click at [276, 194] on label "Yes" at bounding box center [284, 194] width 17 height 16
click at [276, 194] on input "Yes" at bounding box center [280, 190] width 9 height 9
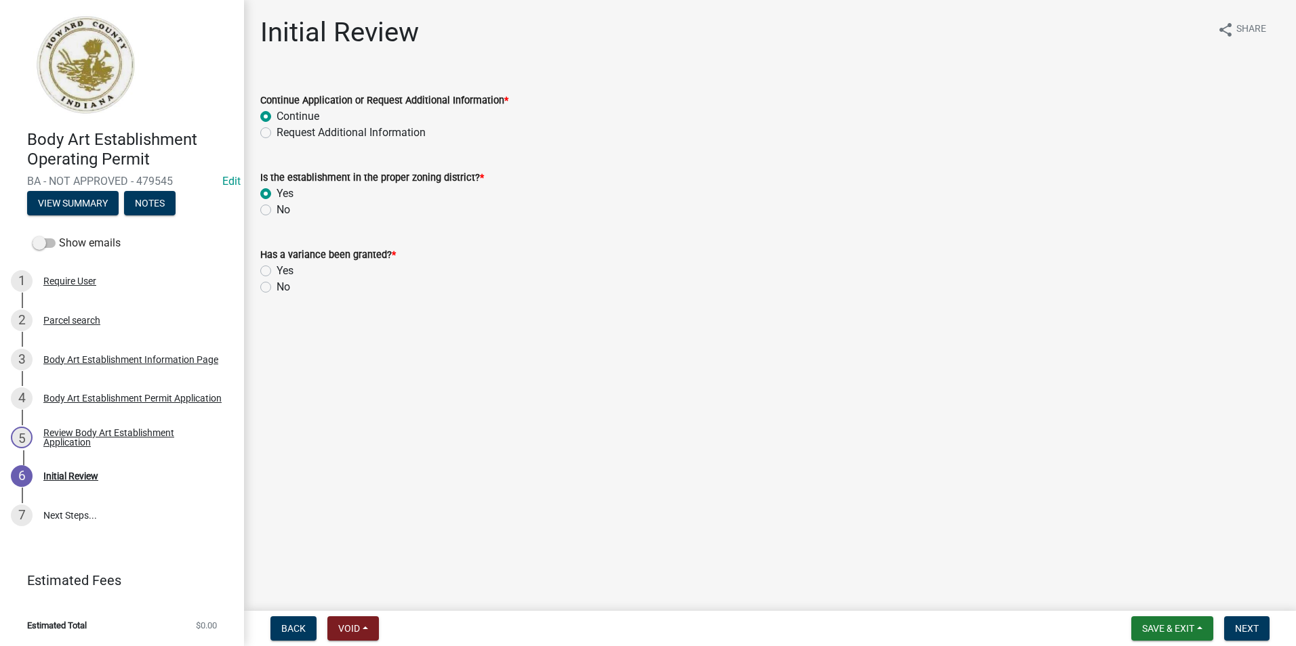
radio input "true"
click at [1247, 620] on button "Next" at bounding box center [1246, 629] width 45 height 24
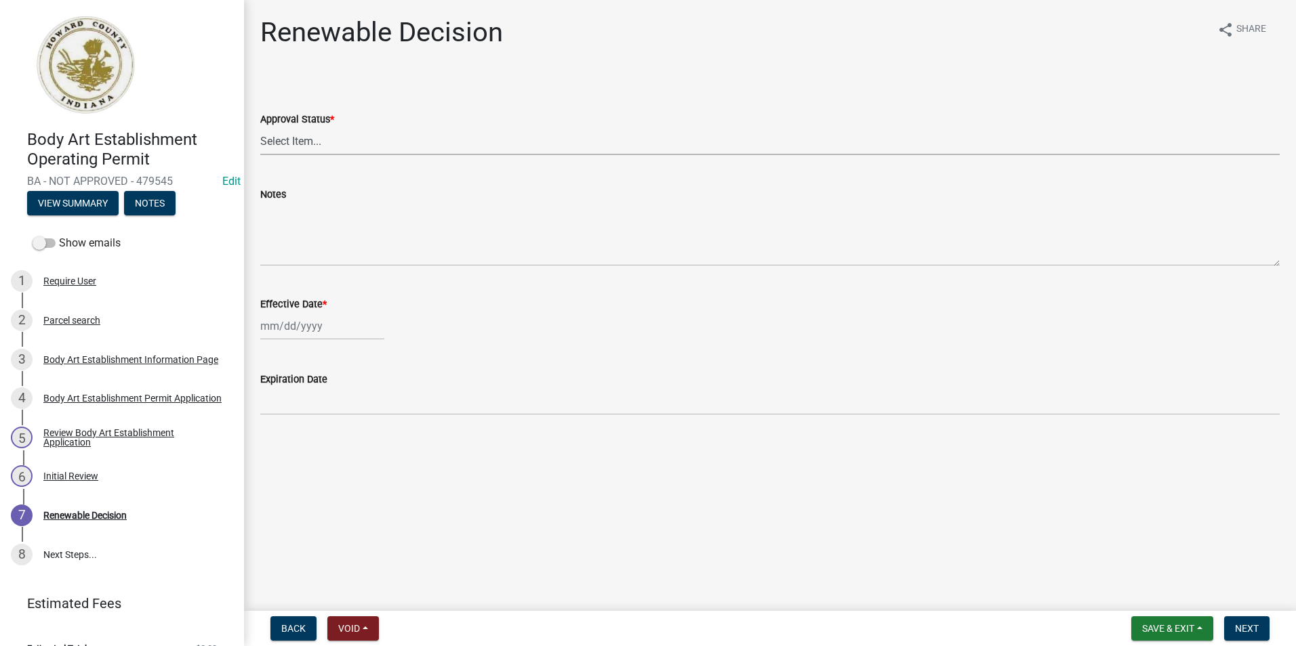
click at [363, 139] on select "Select Item... Approved Denied" at bounding box center [769, 141] width 1019 height 28
click at [260, 127] on select "Select Item... Approved Denied" at bounding box center [769, 141] width 1019 height 28
select select "6cfd4193-1f57-4c7e-a5e5-f68c9e85a162"
click at [320, 321] on div at bounding box center [322, 326] width 124 height 28
select select "9"
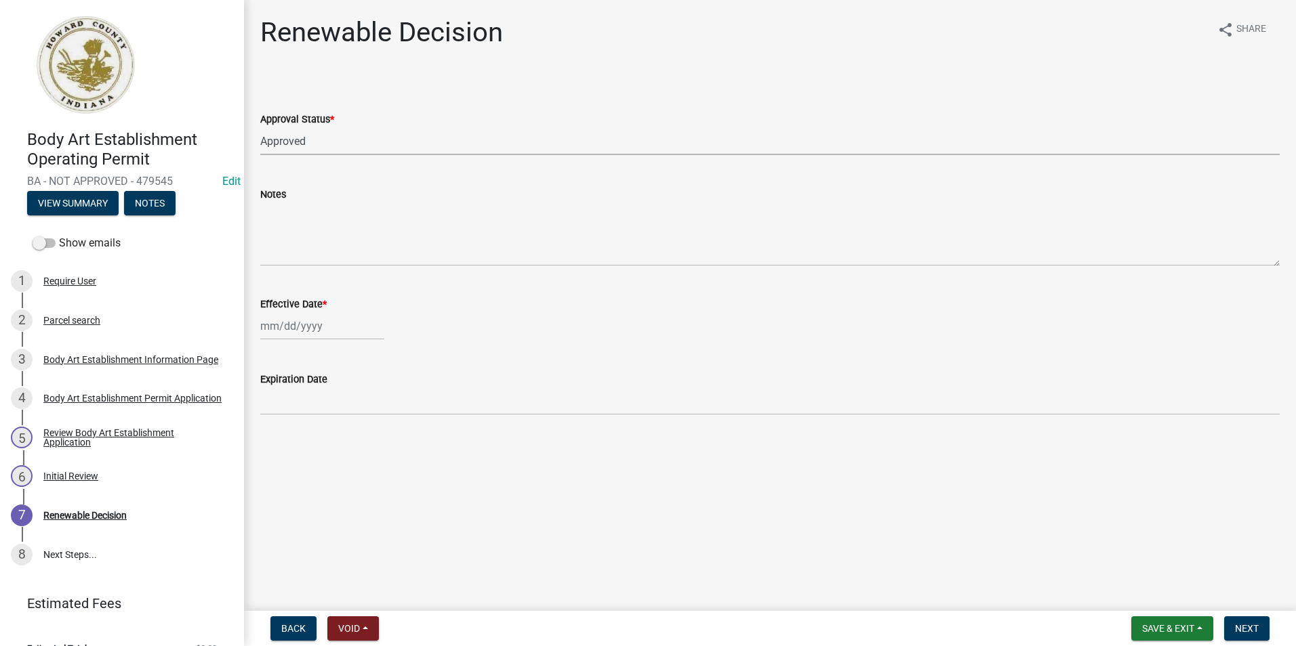
select select "2025"
click at [358, 444] on div "19" at bounding box center [361, 442] width 22 height 22
type input "[DATE]"
click at [1249, 629] on span "Next" at bounding box center [1247, 628] width 24 height 11
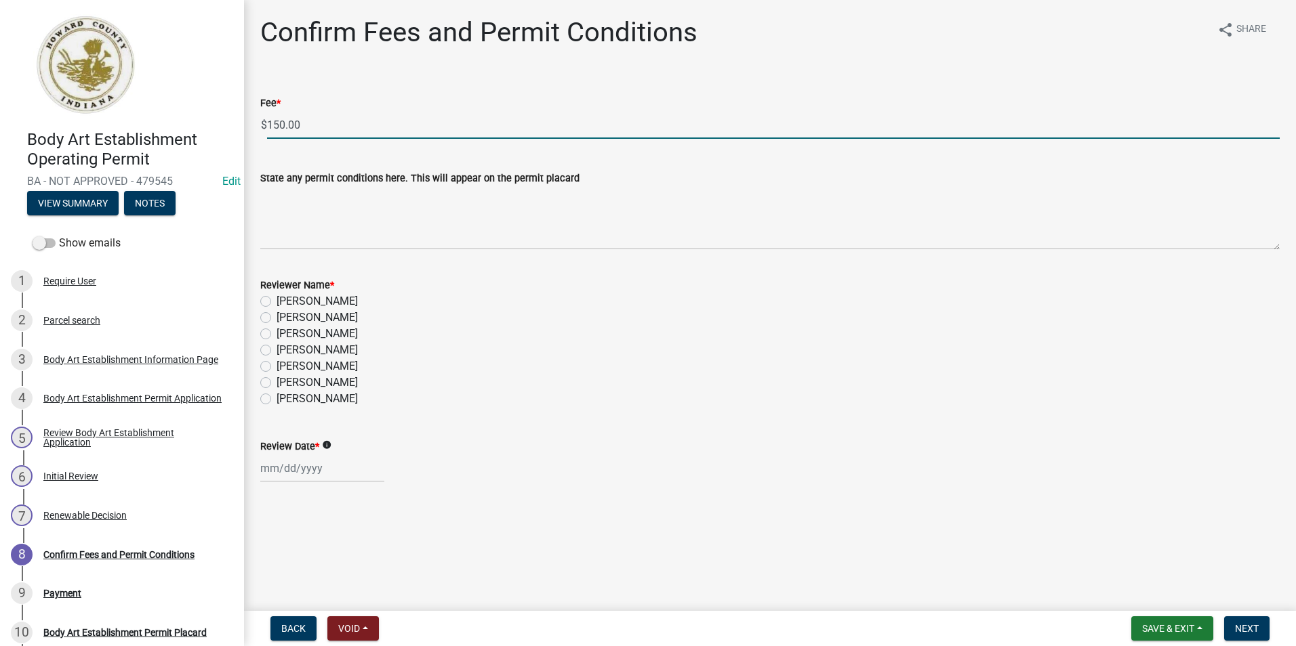
drag, startPoint x: 308, startPoint y: 125, endPoint x: 265, endPoint y: 121, distance: 43.6
click at [265, 121] on div "$ 150.00" at bounding box center [769, 125] width 1019 height 28
type input "0.00"
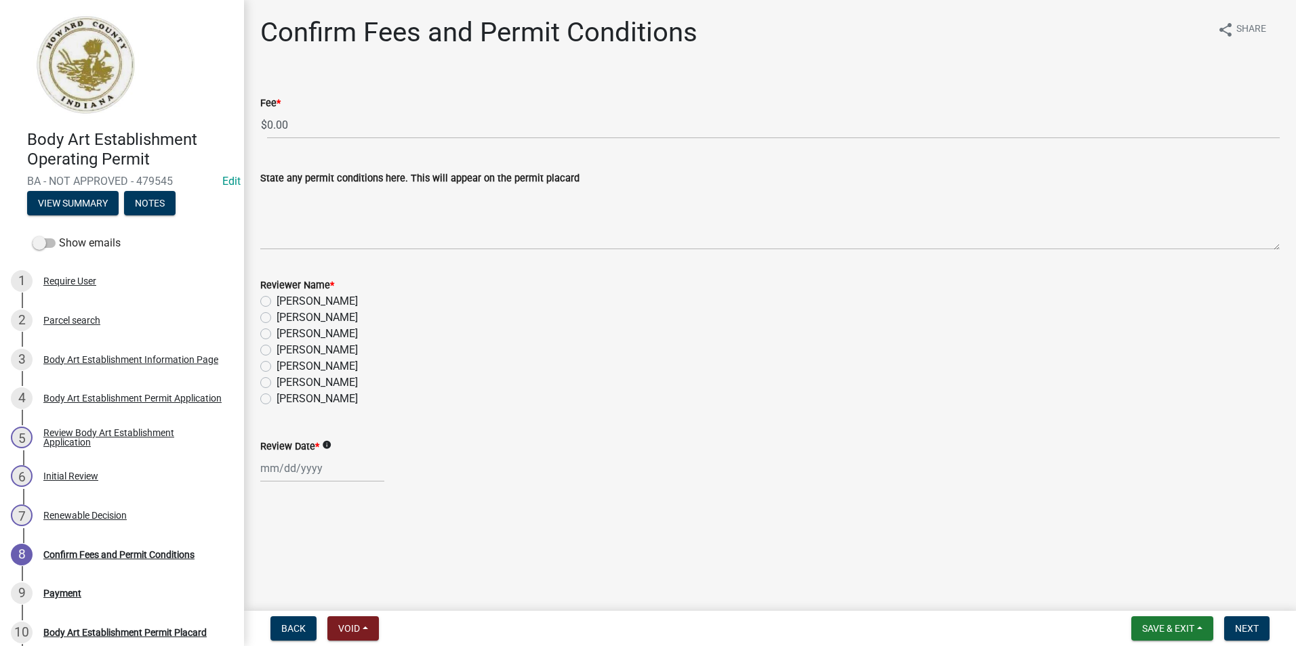
click at [276, 395] on label "[PERSON_NAME]" at bounding box center [316, 399] width 81 height 16
click at [276, 395] on input "[PERSON_NAME]" at bounding box center [280, 395] width 9 height 9
radio input "true"
click at [292, 462] on div at bounding box center [322, 469] width 124 height 28
select select "9"
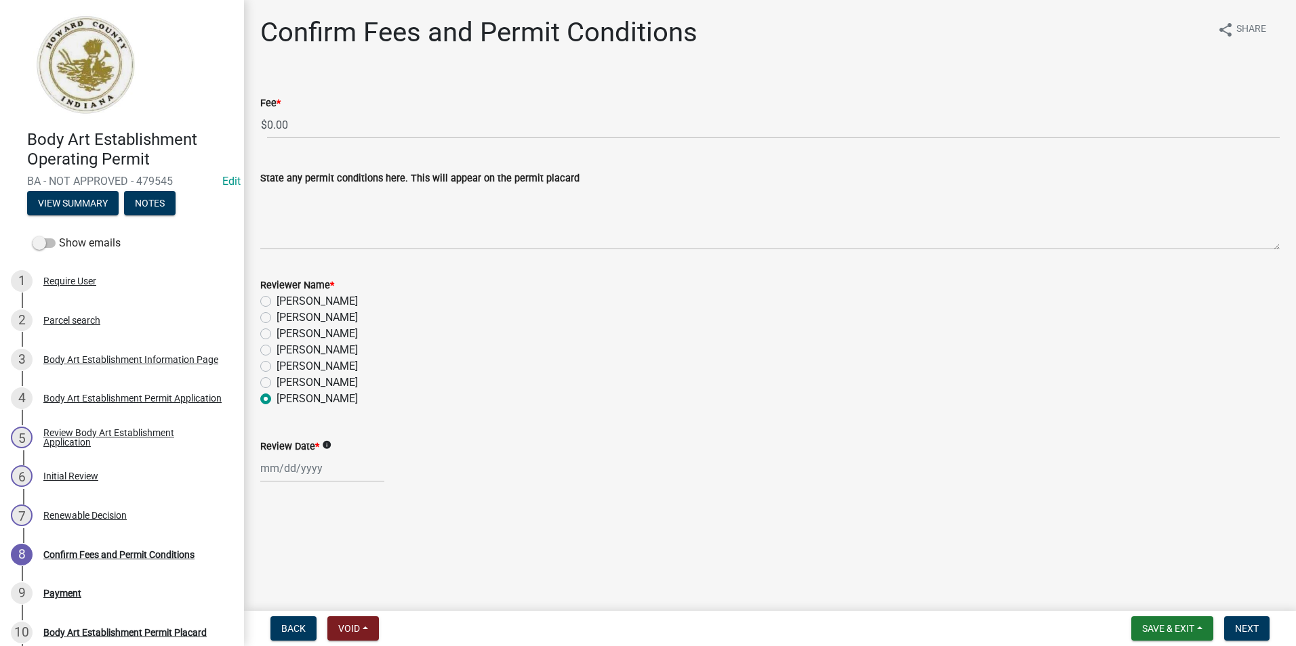
select select "2025"
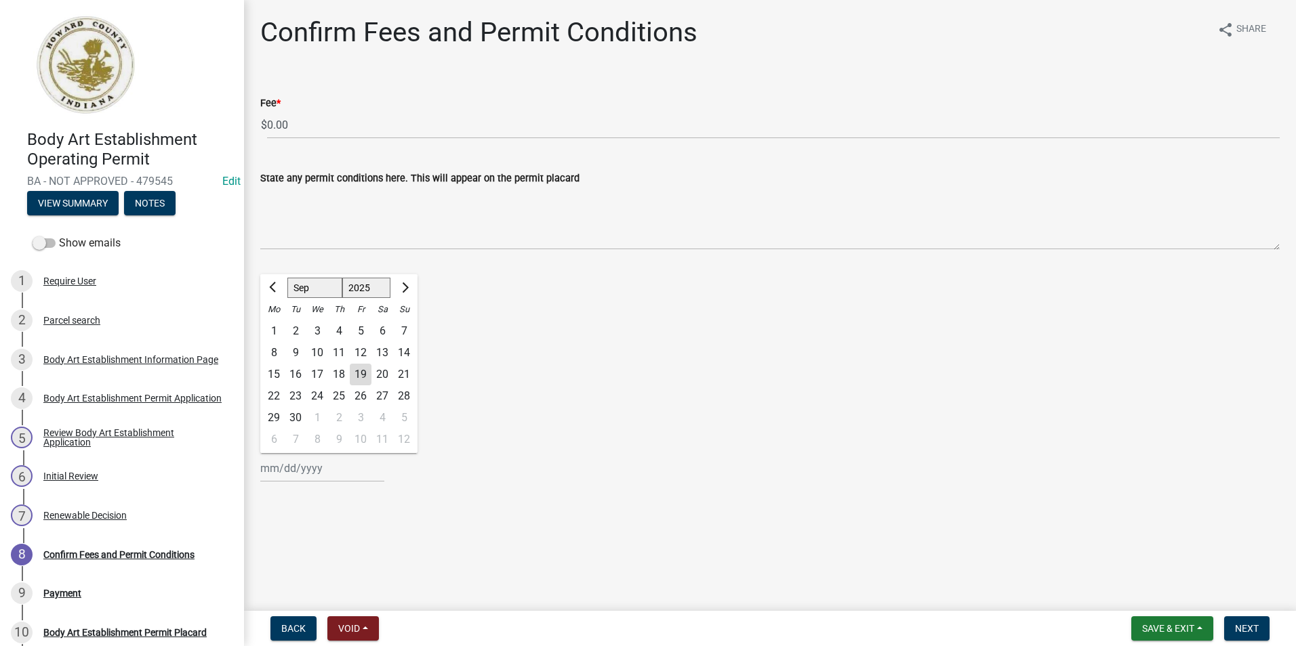
click at [356, 379] on div "19" at bounding box center [361, 375] width 22 height 22
type input "[DATE]"
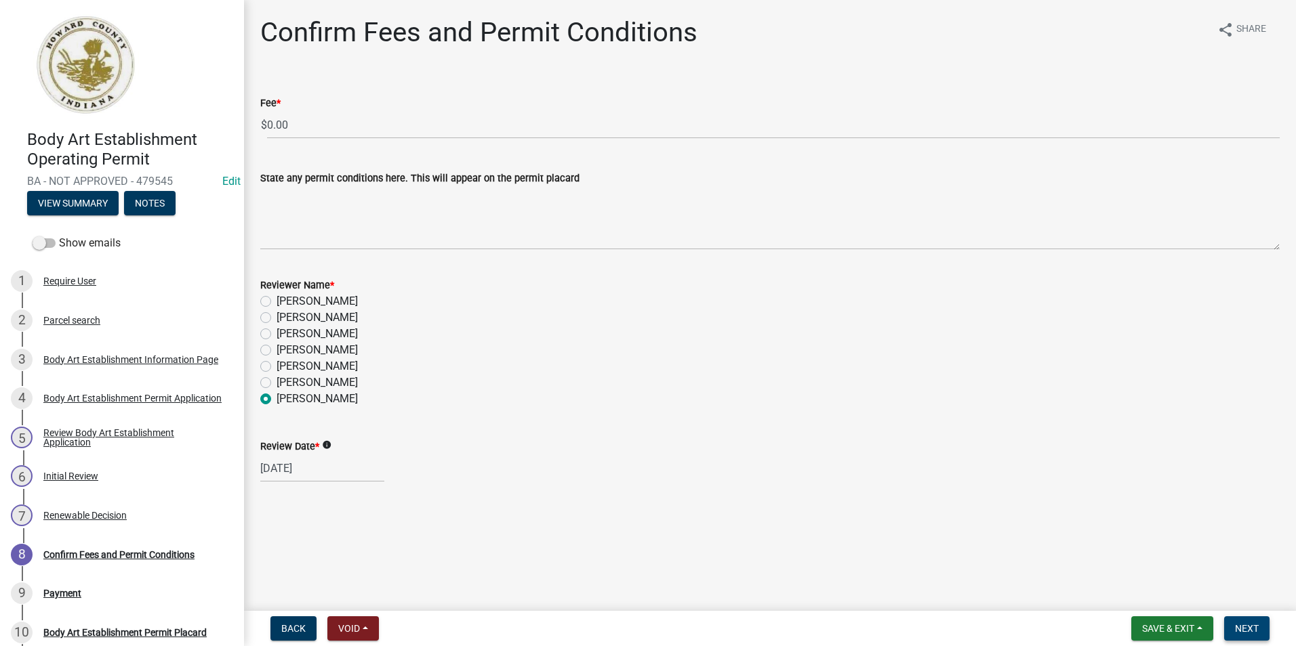
click at [1239, 632] on span "Next" at bounding box center [1247, 628] width 24 height 11
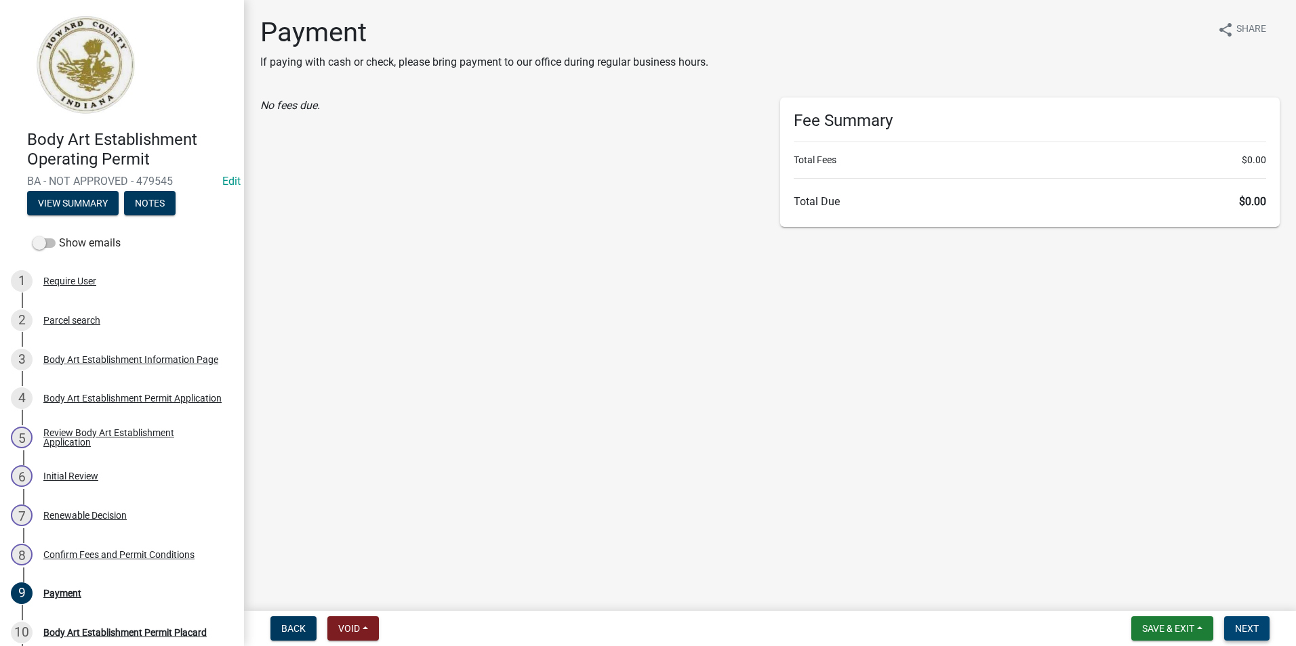
click at [1254, 638] on button "Next" at bounding box center [1246, 629] width 45 height 24
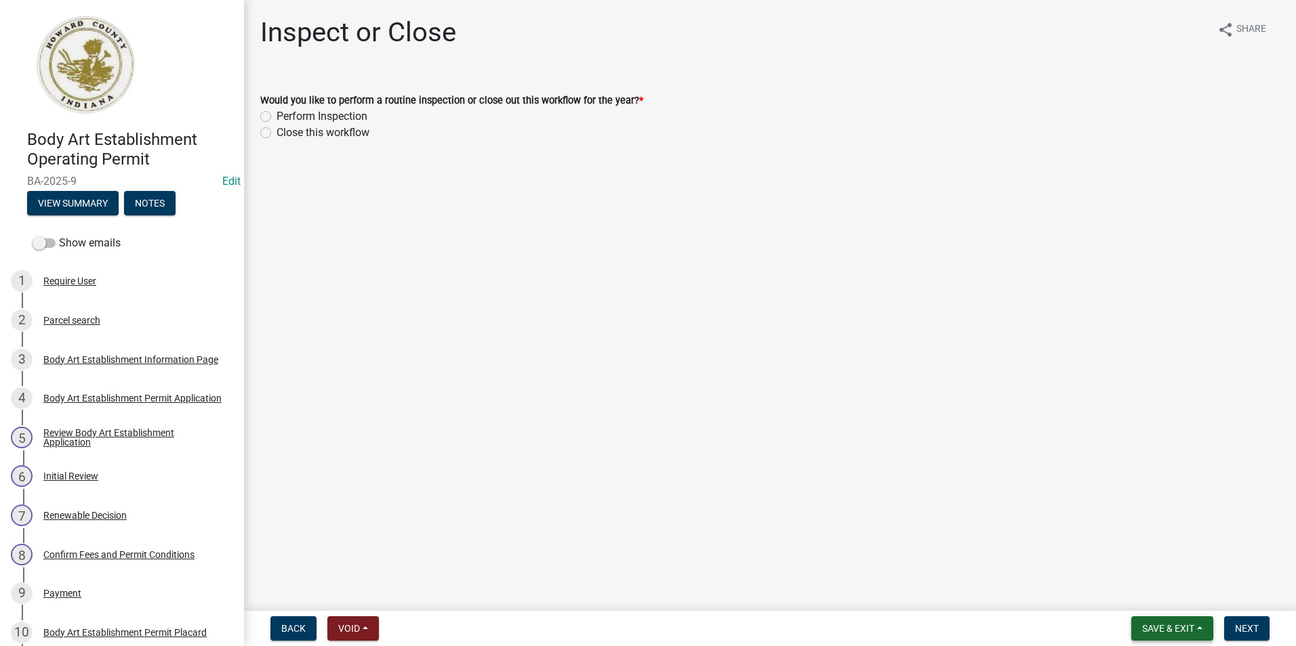
click at [1180, 615] on nav "Back Void Withdraw Lock Expire Void Save & Exit Save Save & Exit Next" at bounding box center [770, 628] width 1052 height 35
click at [1182, 627] on span "Save & Exit" at bounding box center [1168, 628] width 52 height 11
click at [1188, 598] on button "Save & Exit" at bounding box center [1158, 593] width 108 height 33
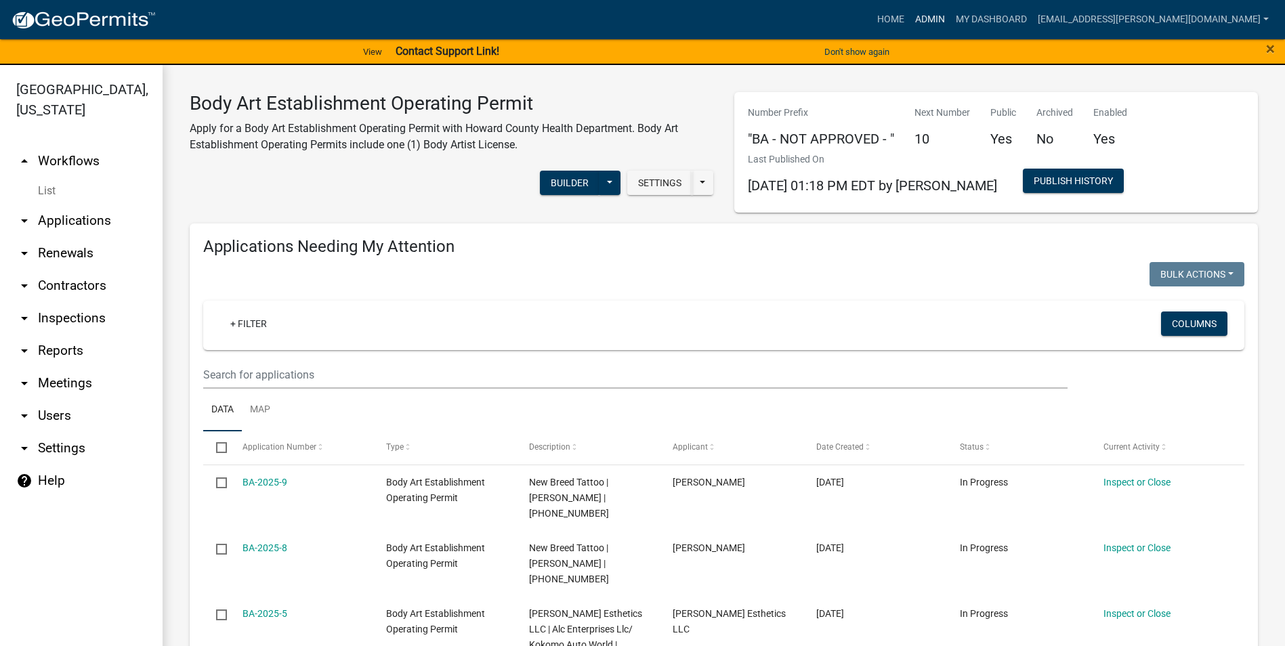
click at [951, 14] on link "Admin" at bounding box center [930, 20] width 41 height 26
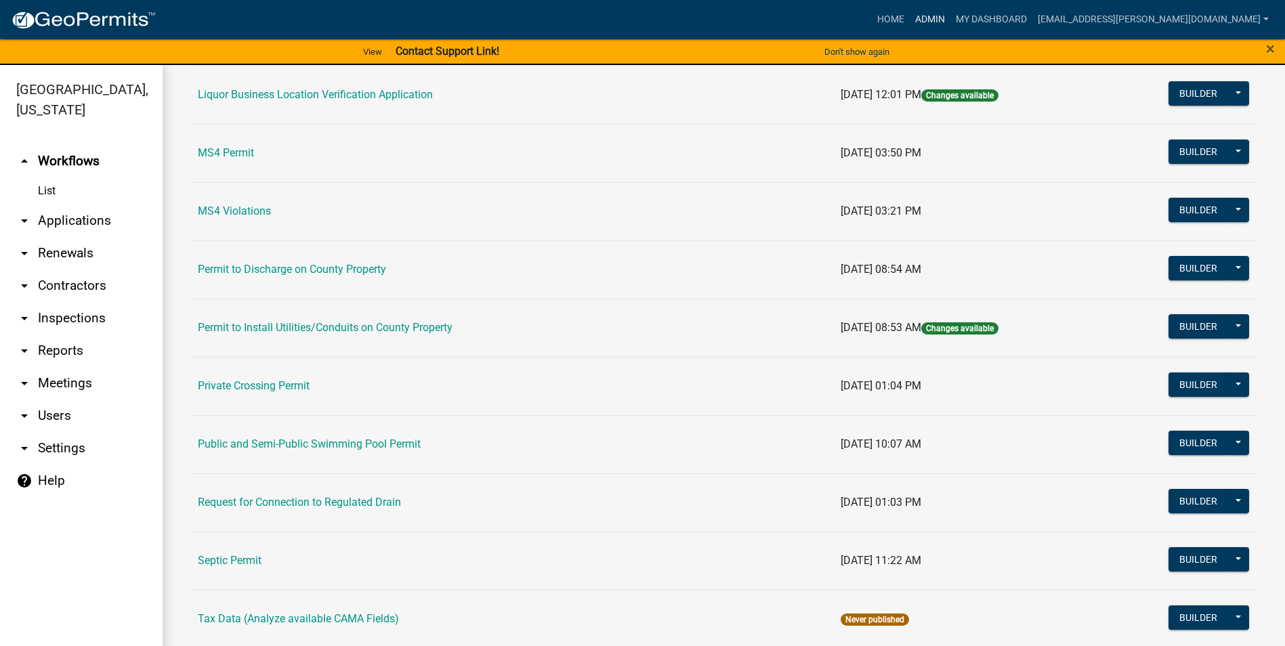
scroll to position [1151, 0]
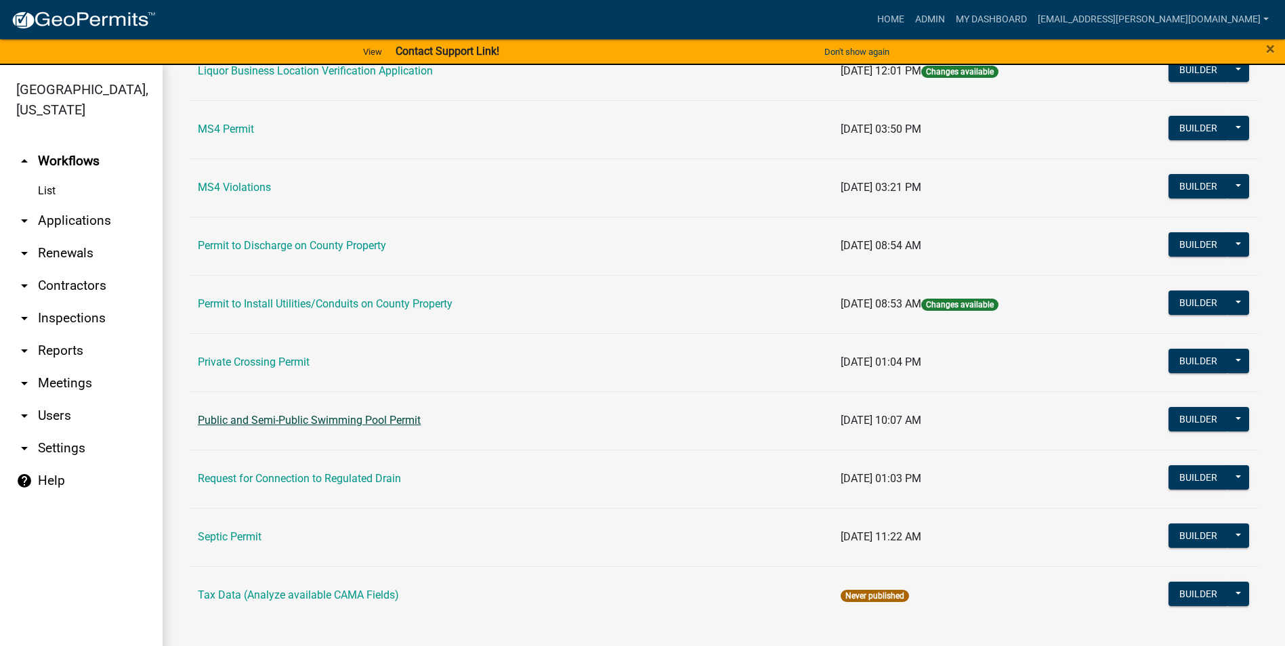
click at [337, 415] on link "Public and Semi-Public Swimming Pool Permit" at bounding box center [309, 420] width 223 height 13
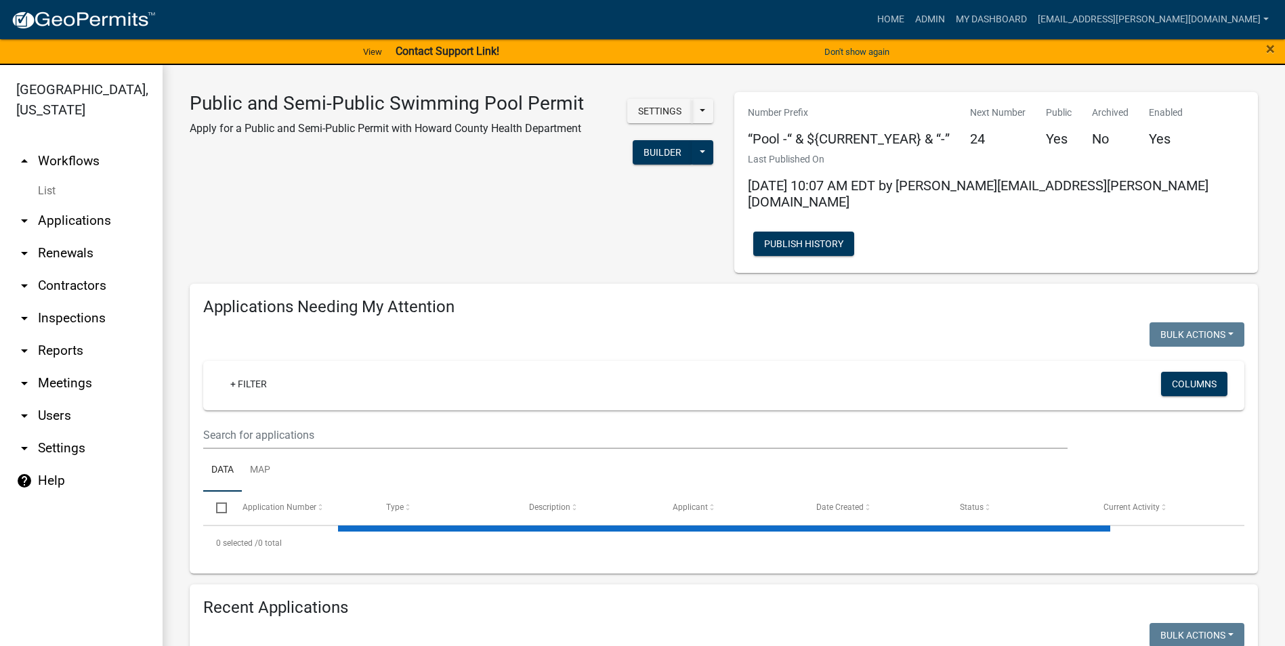
select select "3: 100"
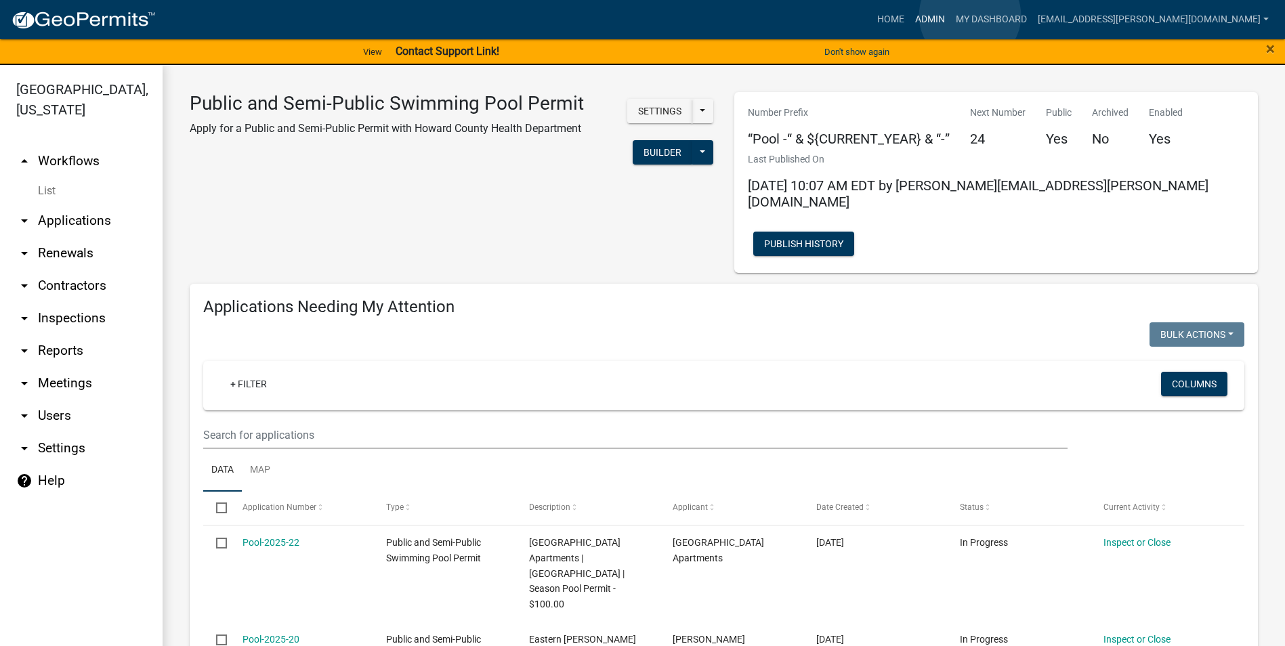
click at [951, 16] on link "Admin" at bounding box center [930, 20] width 41 height 26
